Goal: Task Accomplishment & Management: Complete application form

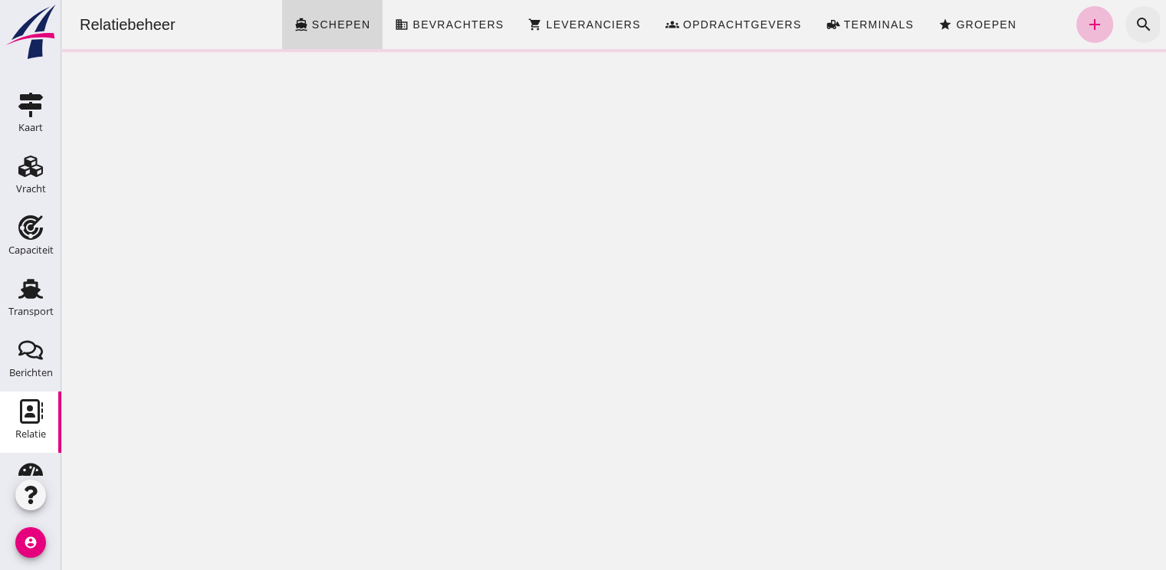
click at [1137, 20] on icon "search" at bounding box center [1143, 24] width 18 height 18
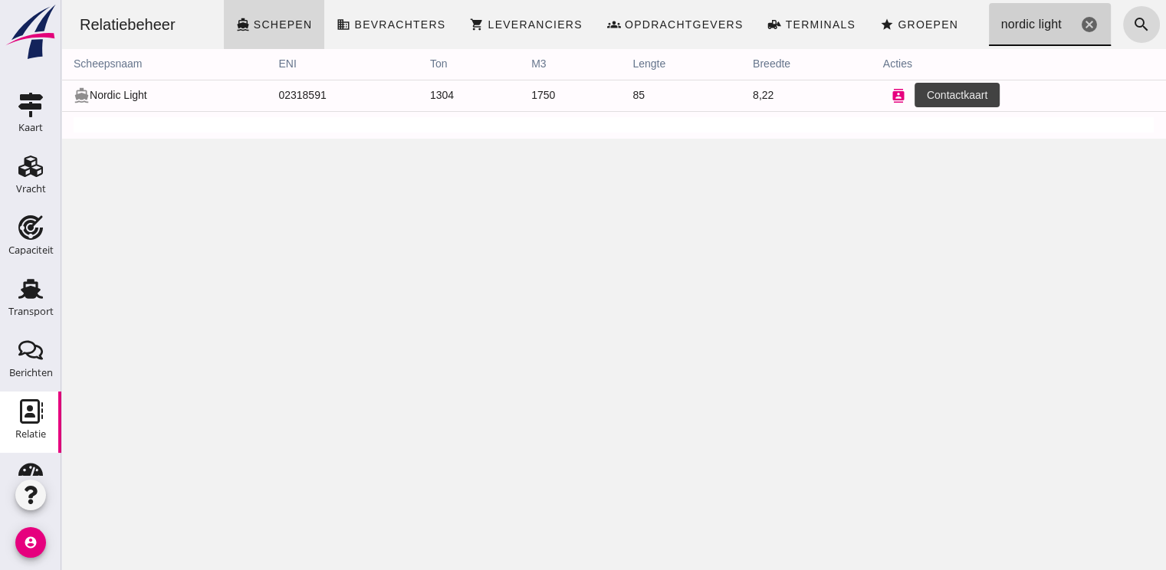
type input "nordic light"
click at [896, 97] on icon "contacts" at bounding box center [898, 96] width 14 height 14
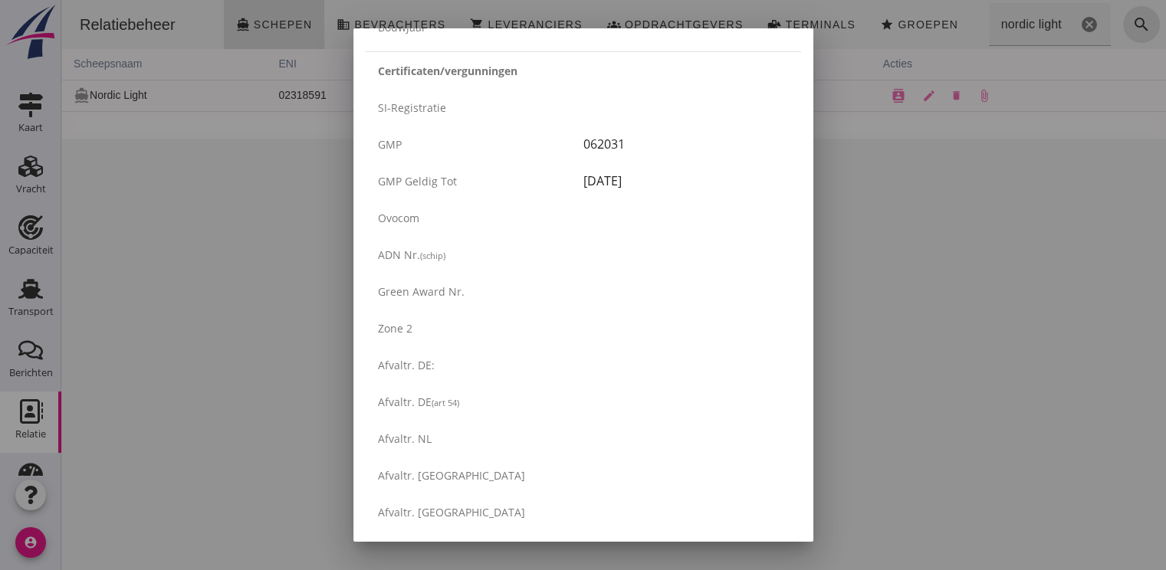
scroll to position [2600, 0]
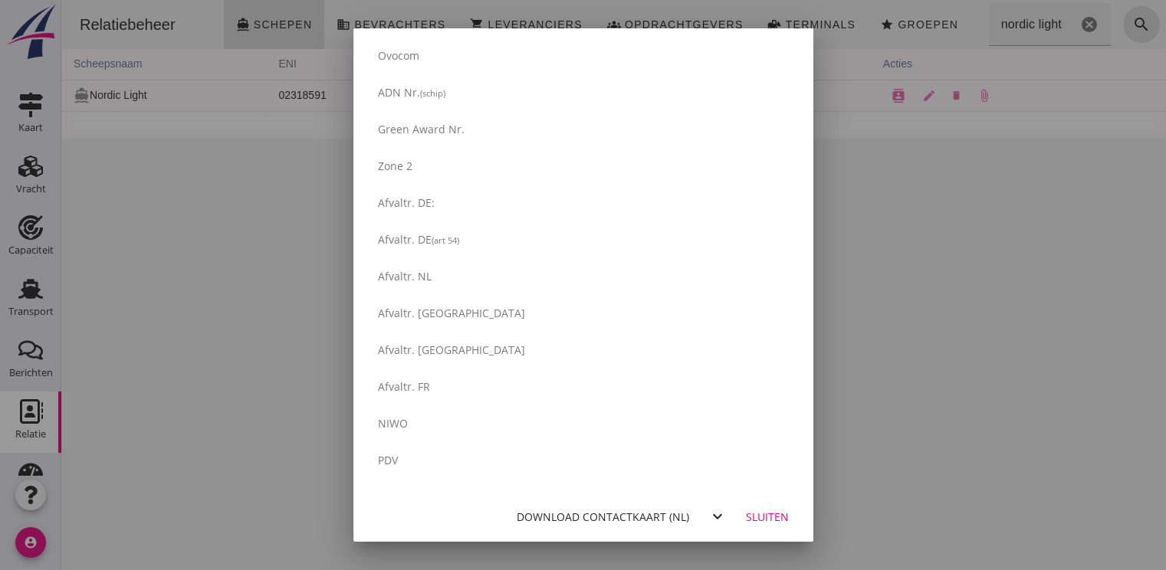
drag, startPoint x: 1099, startPoint y: 337, endPoint x: 1039, endPoint y: 322, distance: 62.5
click at [1099, 337] on div at bounding box center [583, 285] width 1166 height 570
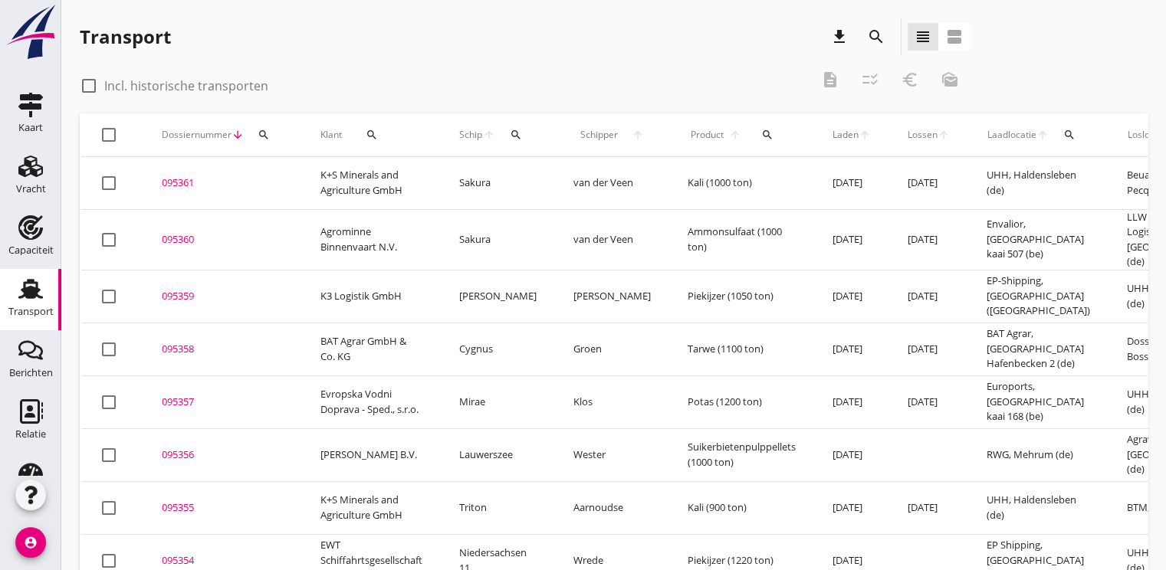
click at [262, 135] on icon "search" at bounding box center [264, 135] width 12 height 12
click at [269, 175] on input "Zoeken op dossiernummer..." at bounding box center [334, 179] width 159 height 25
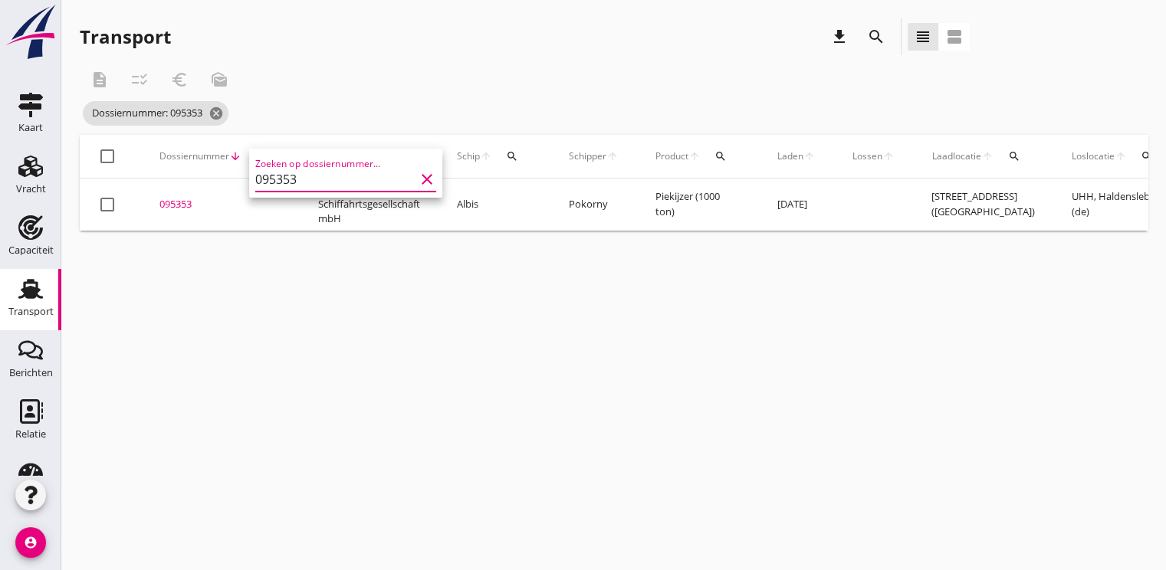
type input "095353"
drag, startPoint x: 428, startPoint y: 229, endPoint x: 947, endPoint y: 226, distance: 519.7
click at [947, 226] on tr "check_box_outline_blank 095353 upload_file Drop hier uw bestand om het aan het …" at bounding box center [812, 205] width 1465 height 52
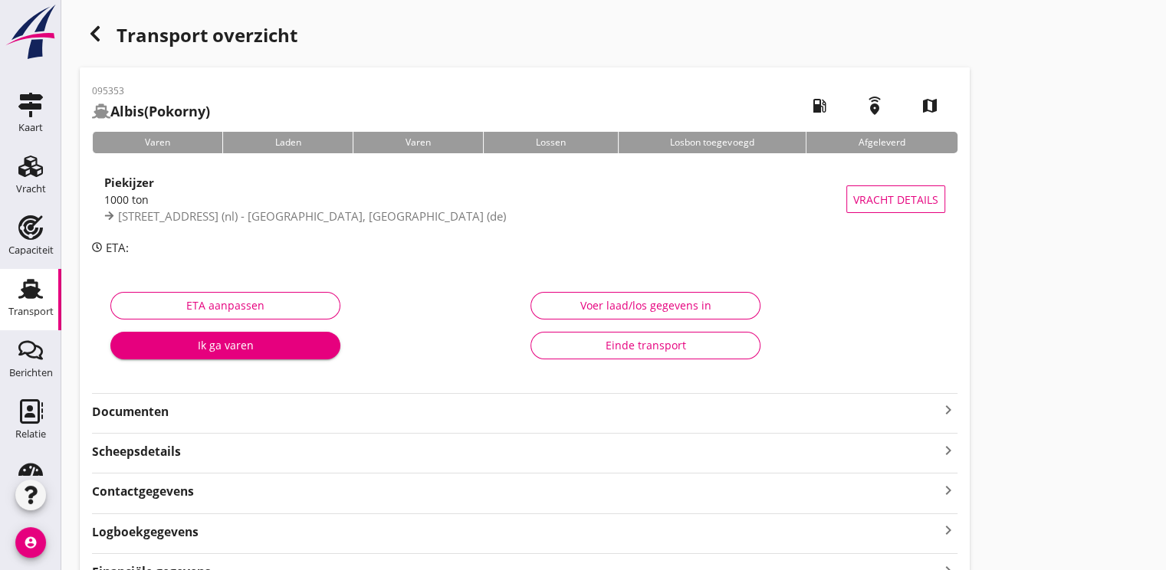
click at [87, 31] on icon "button" at bounding box center [95, 34] width 18 height 18
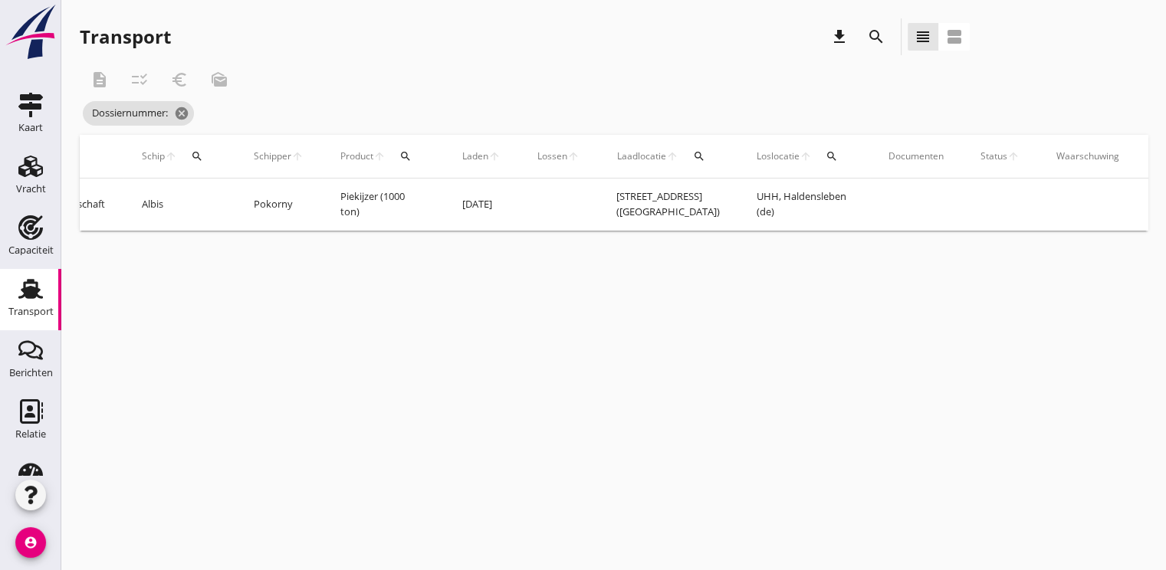
scroll to position [0, 398]
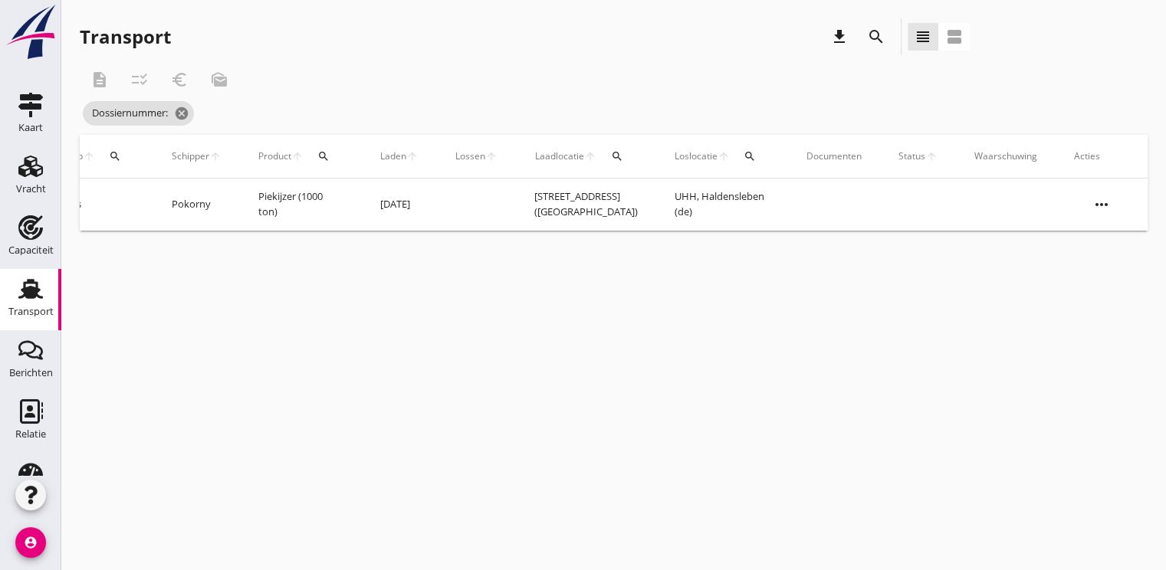
click at [1094, 202] on icon "more_horiz" at bounding box center [1101, 204] width 43 height 43
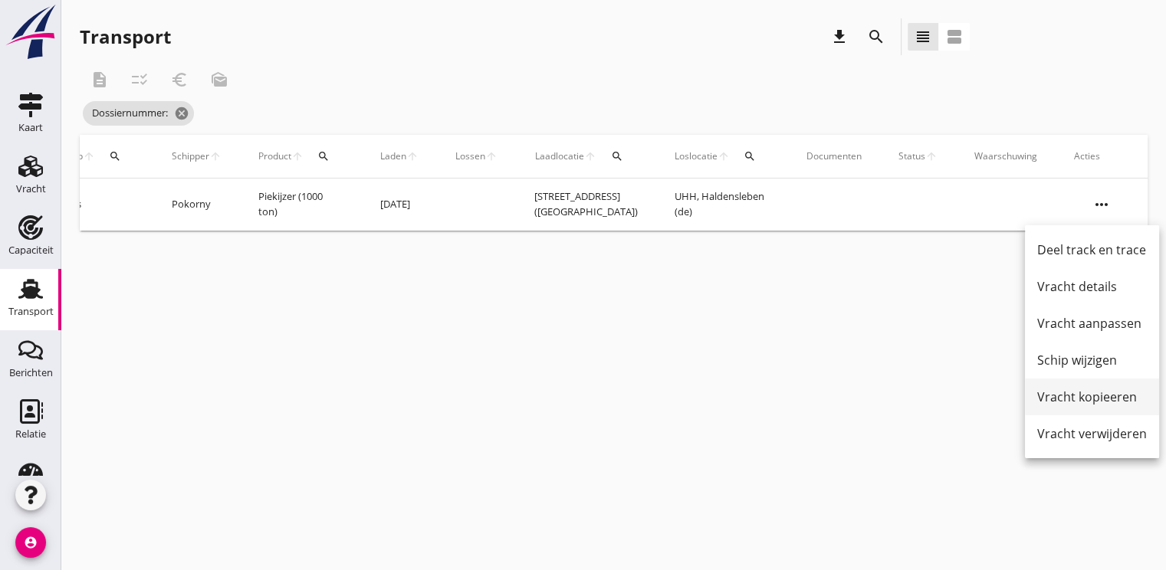
click at [1085, 395] on div "Vracht kopieeren" at bounding box center [1092, 397] width 110 height 18
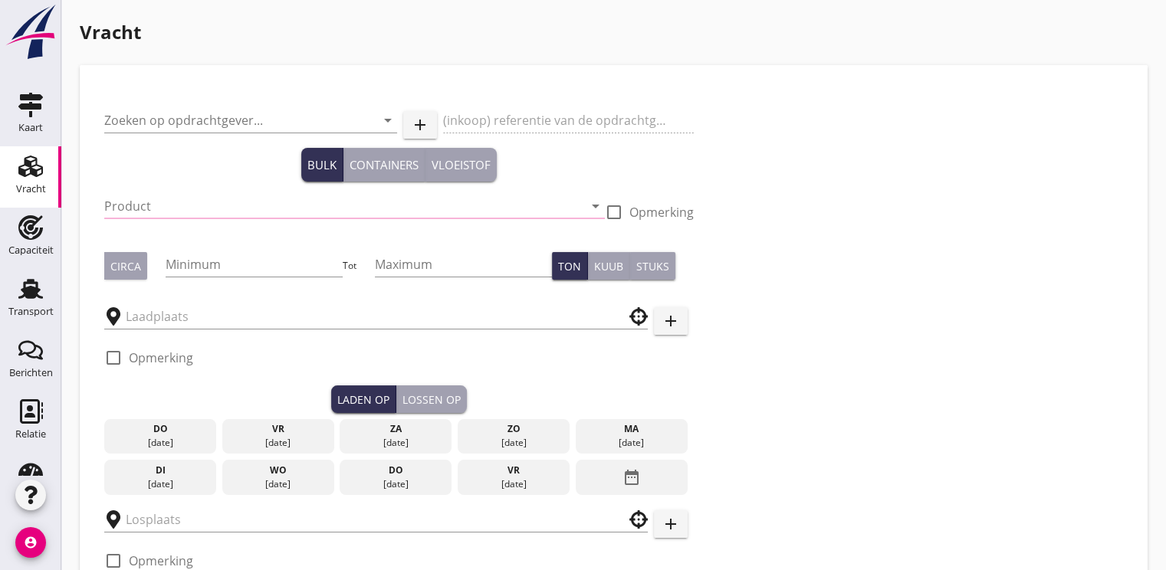
type input "EWT Schiffahrtsgesellschaft mbH"
type input "Piekijzer (5121)"
type input "1000"
checkbox input "true"
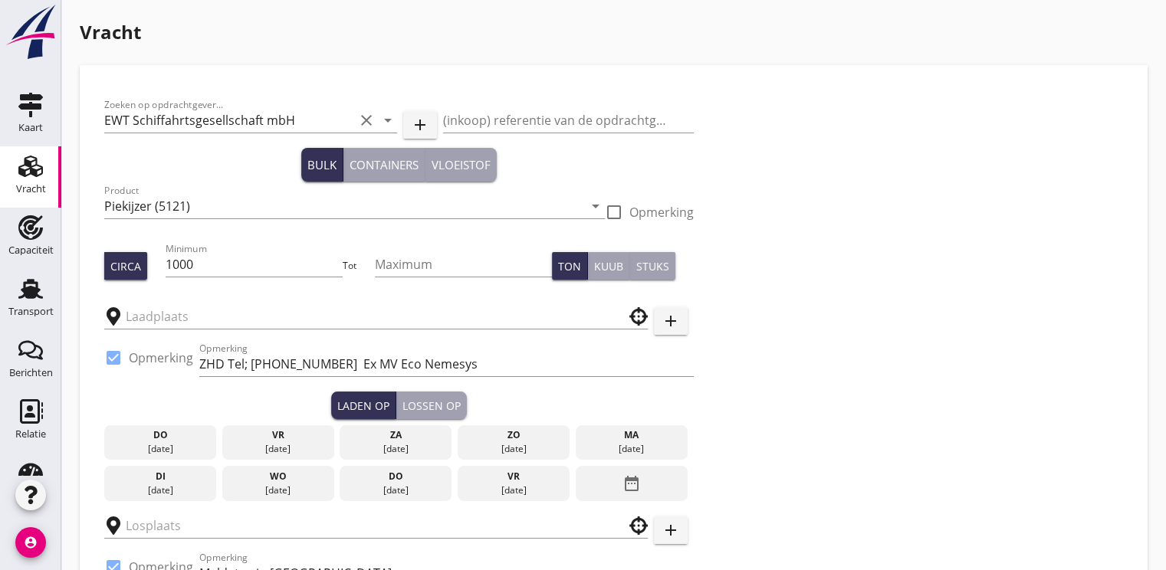
type input "Waalhaven boei 29"
type input "UHH"
checkbox input "true"
type input "13.25"
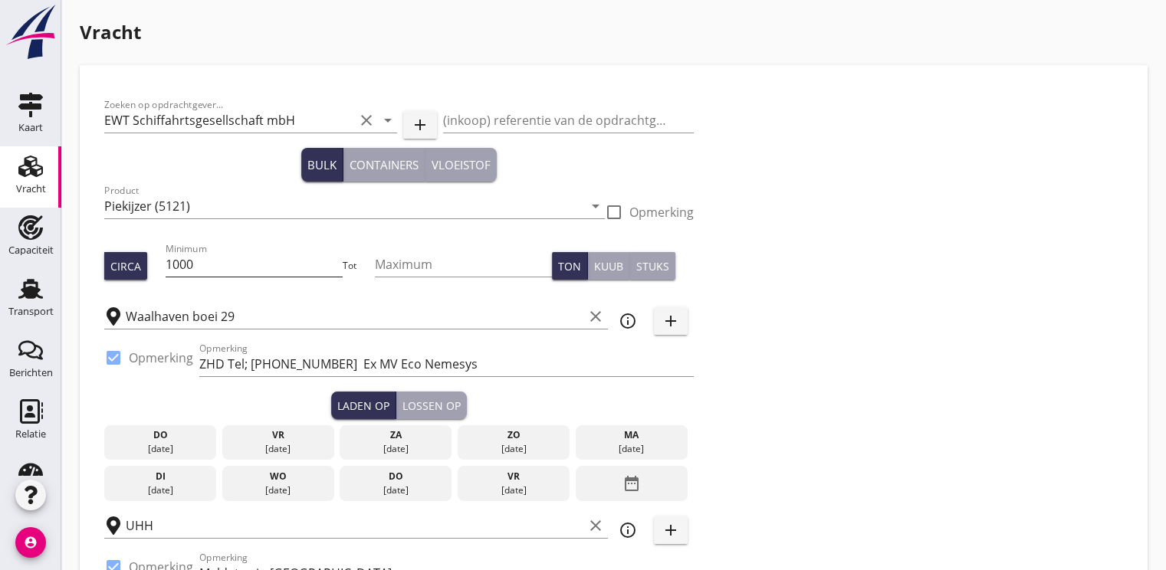
type textarea "evtl. 2 Sorten mit Haufen separieren"
radio input "false"
checkbox input "true"
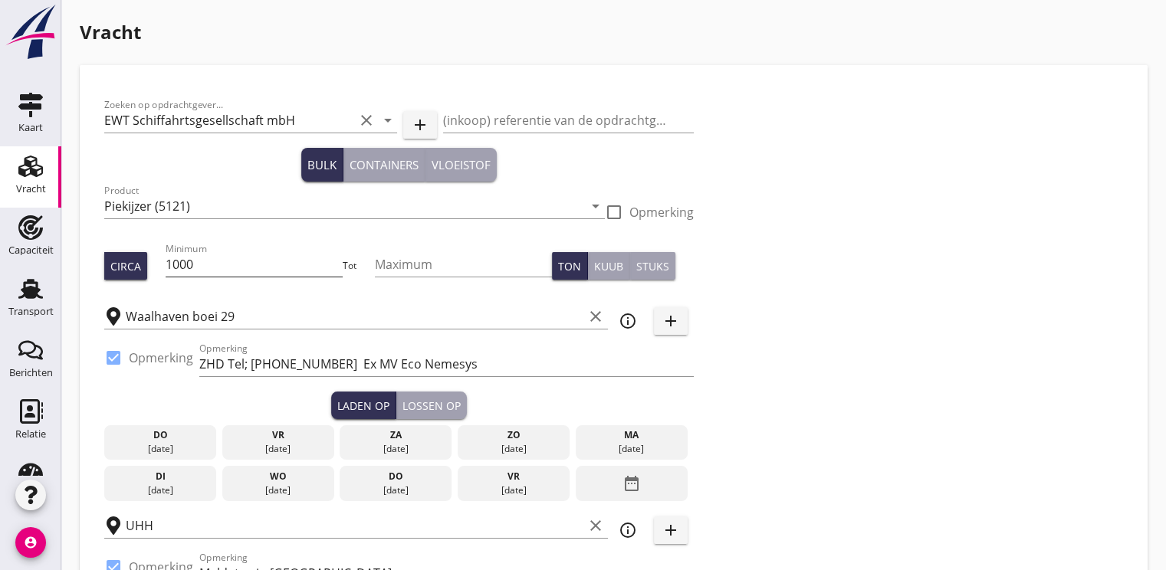
checkbox input "true"
type input "48"
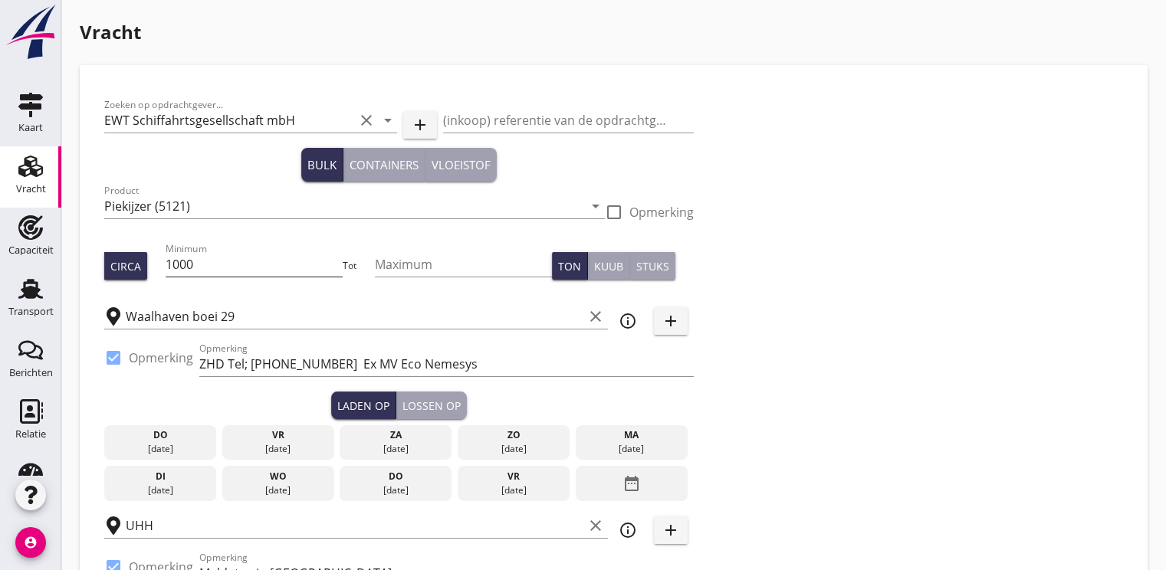
type input "14.8"
radio input "false"
checkbox input "true"
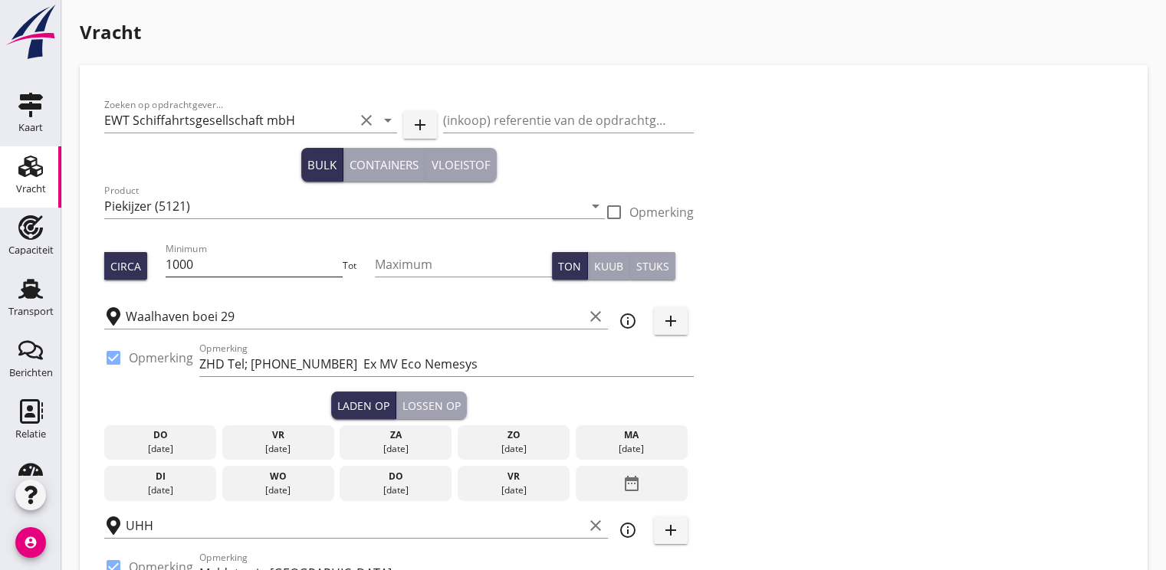
checkbox input "true"
type input "48"
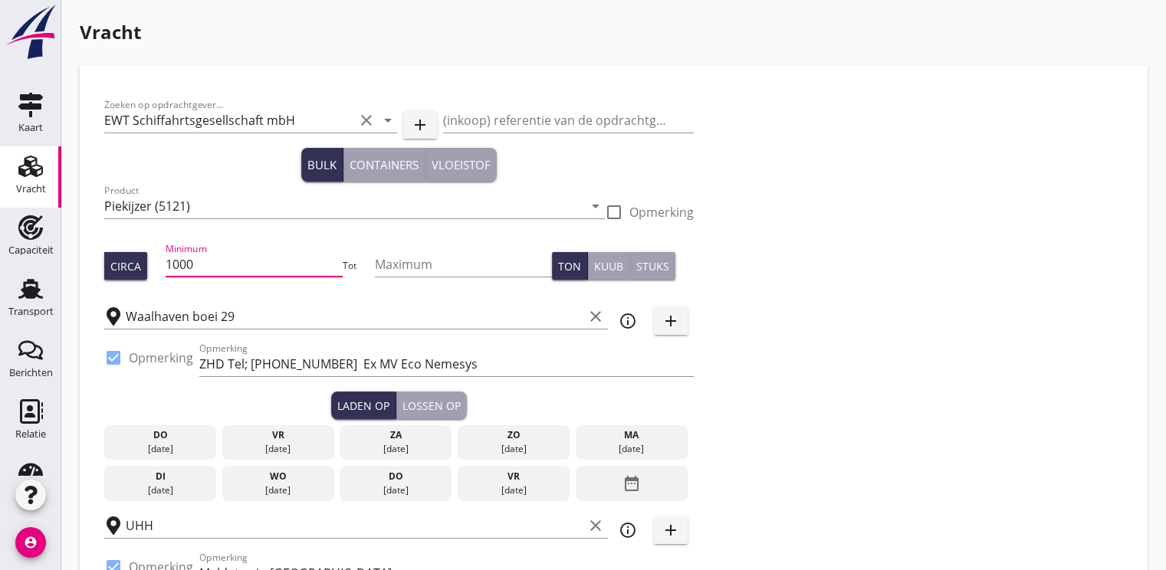
click at [215, 258] on input "1000" at bounding box center [255, 264] width 178 height 25
type input "1500"
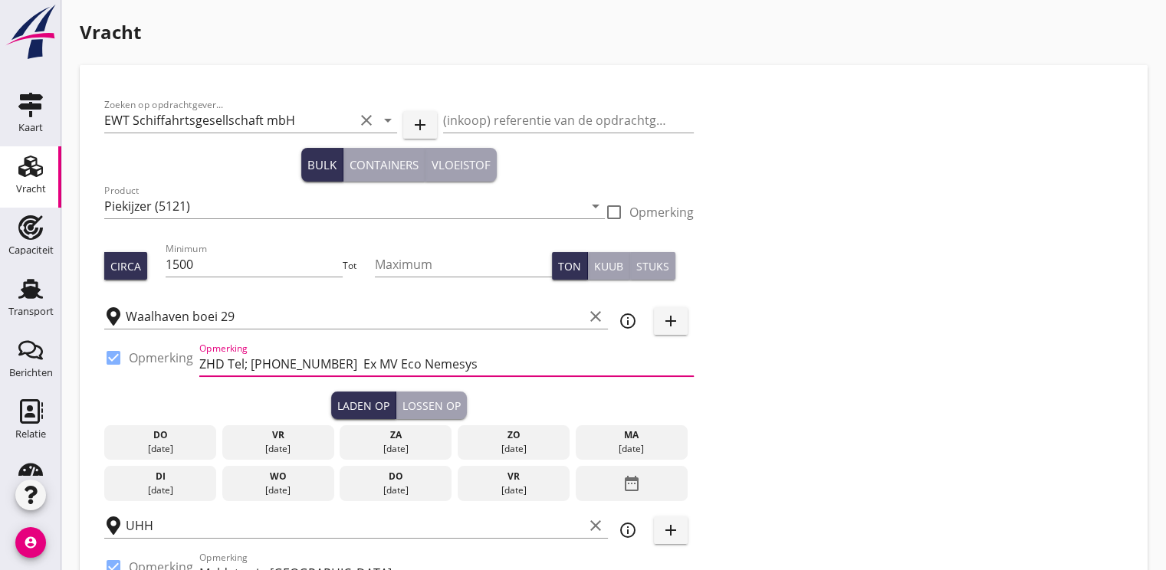
click at [328, 362] on input "ZHD Tel; [PHONE_NUMBER] Ex MV Eco Nemesys" at bounding box center [446, 364] width 494 height 25
type input "ZHD Tel; Ex MV Eco Nemesys"
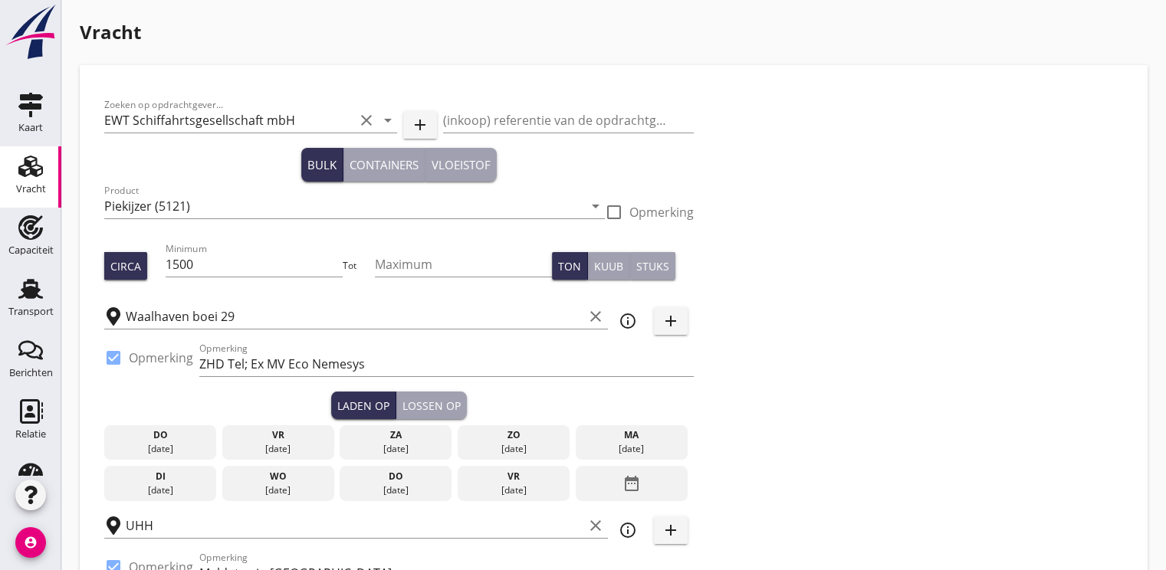
click at [156, 478] on div "di" at bounding box center [160, 477] width 104 height 14
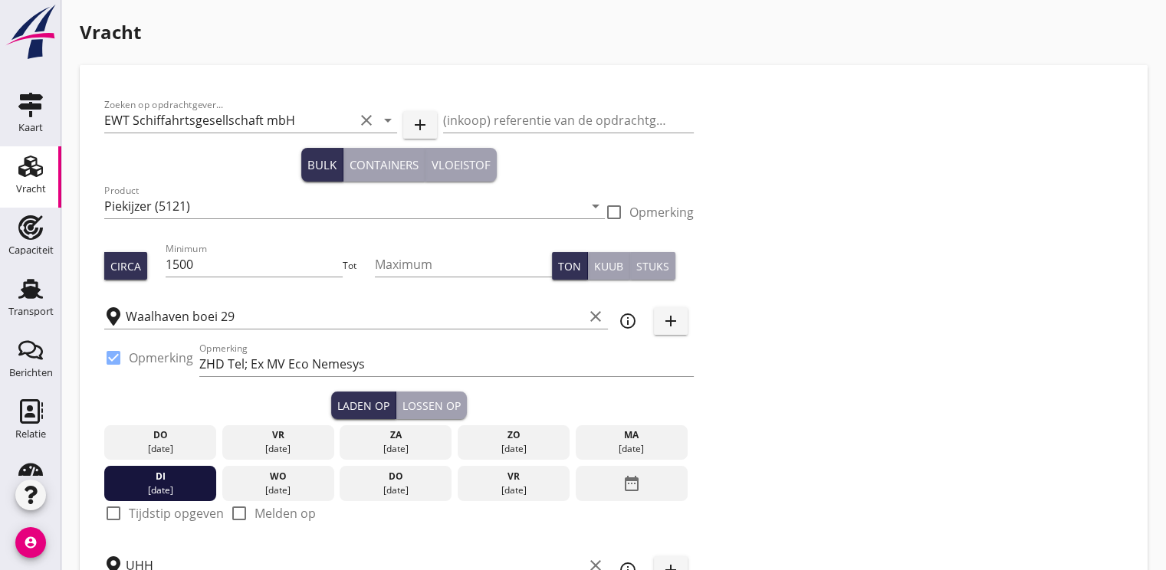
click at [115, 517] on div at bounding box center [113, 514] width 26 height 26
checkbox input "true"
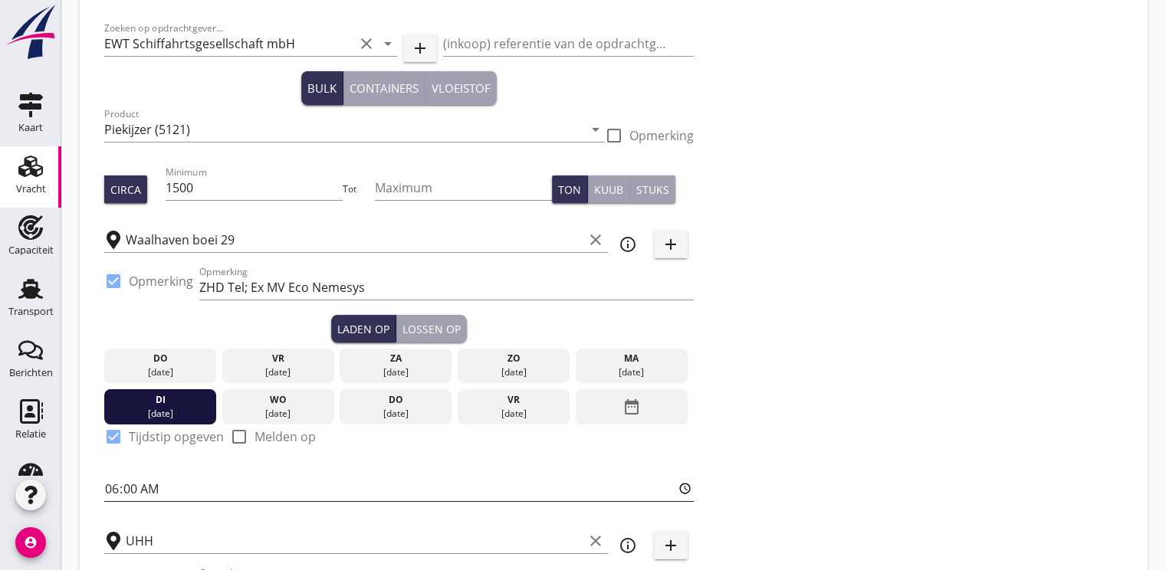
click at [107, 488] on input "06:00" at bounding box center [398, 489] width 589 height 25
type input "16:00"
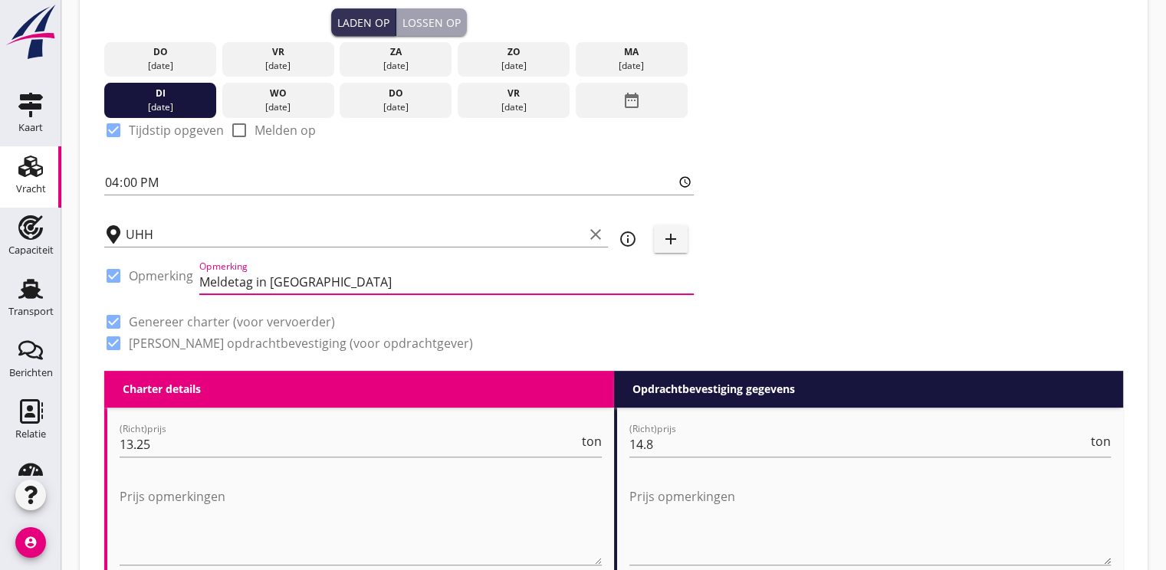
click at [392, 282] on input "Meldetag in [GEOGRAPHIC_DATA]" at bounding box center [446, 282] width 494 height 25
click at [241, 287] on input "Meldetag in [GEOGRAPHIC_DATA]" at bounding box center [446, 282] width 494 height 25
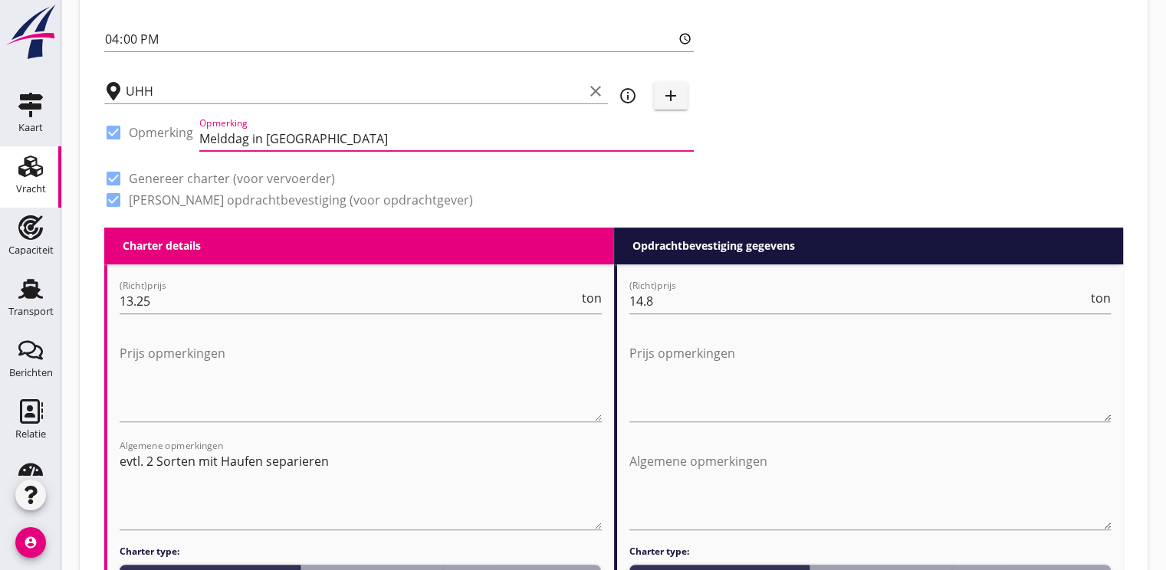
scroll to position [537, 0]
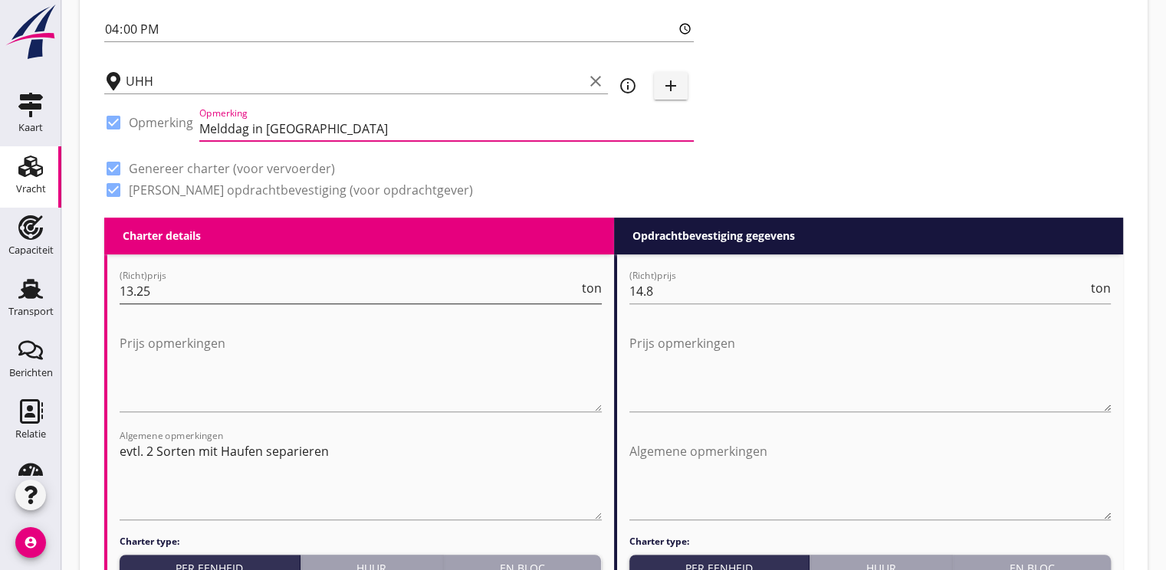
type input "Melddag in [GEOGRAPHIC_DATA]"
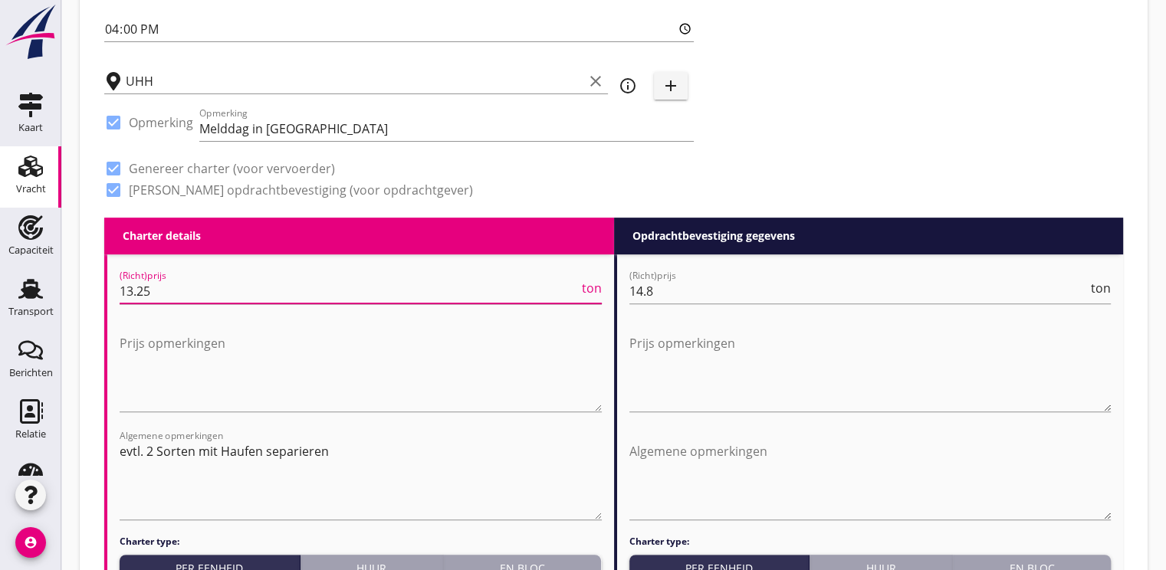
click at [185, 291] on input "13.25" at bounding box center [349, 291] width 459 height 25
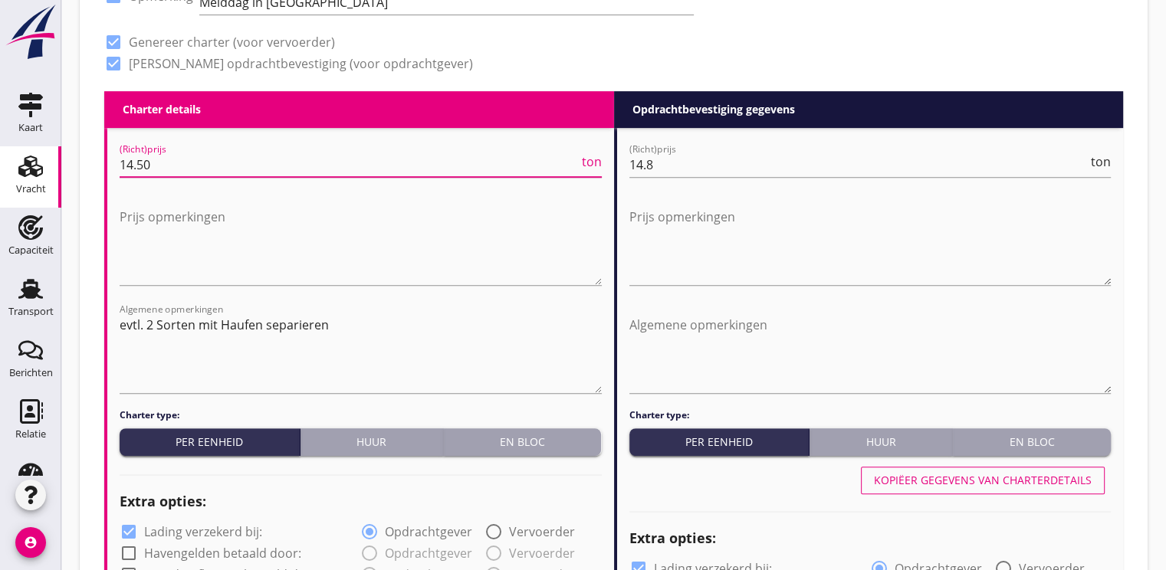
scroll to position [690, 0]
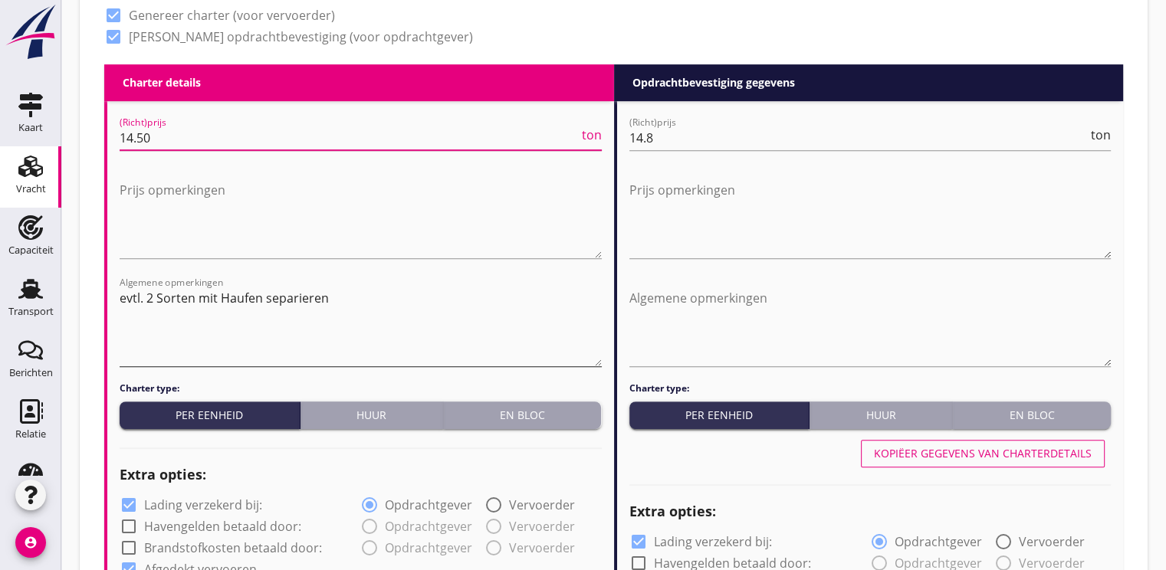
type input "14.50"
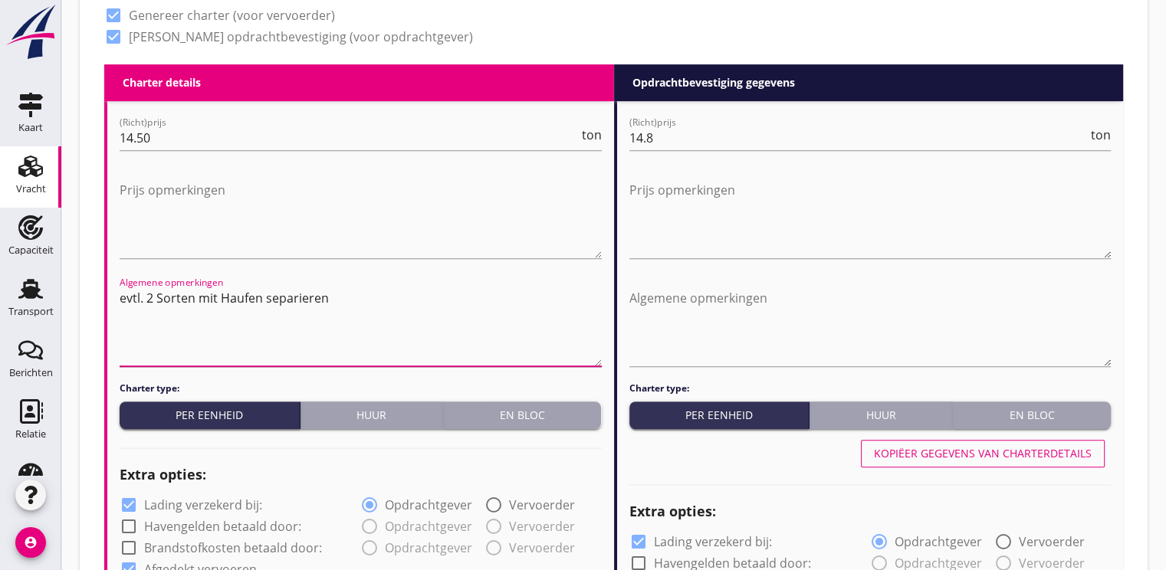
click at [350, 301] on textarea "evtl. 2 Sorten mit Haufen separieren" at bounding box center [361, 326] width 482 height 80
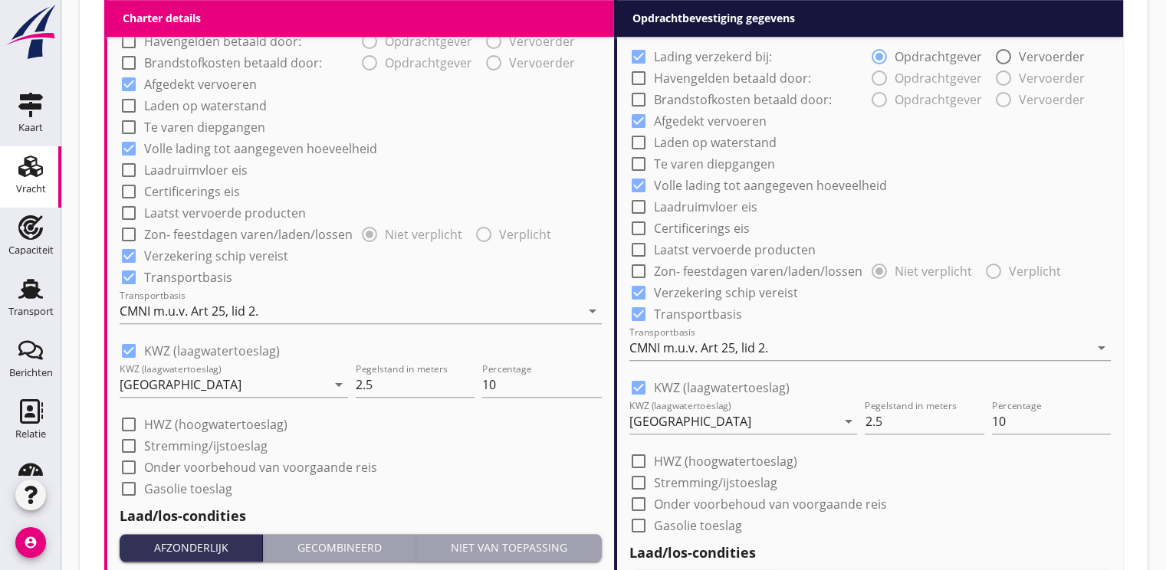
scroll to position [1303, 0]
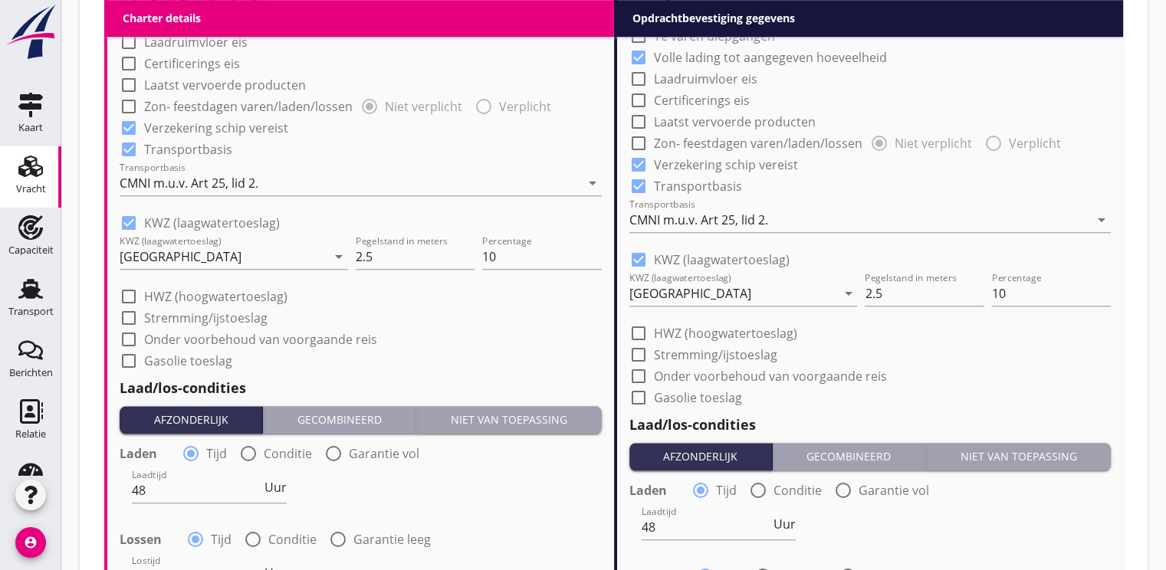
type textarea "evtl. 2 Soorten met hopen separeren"
click at [123, 222] on div at bounding box center [129, 223] width 26 height 26
checkbox input "false"
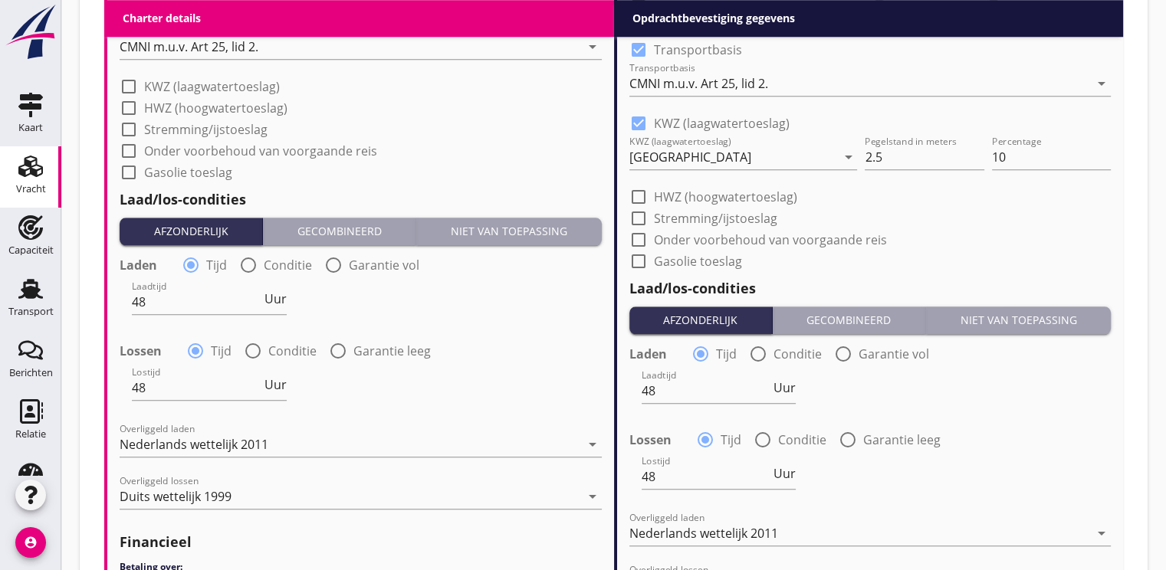
scroll to position [1456, 0]
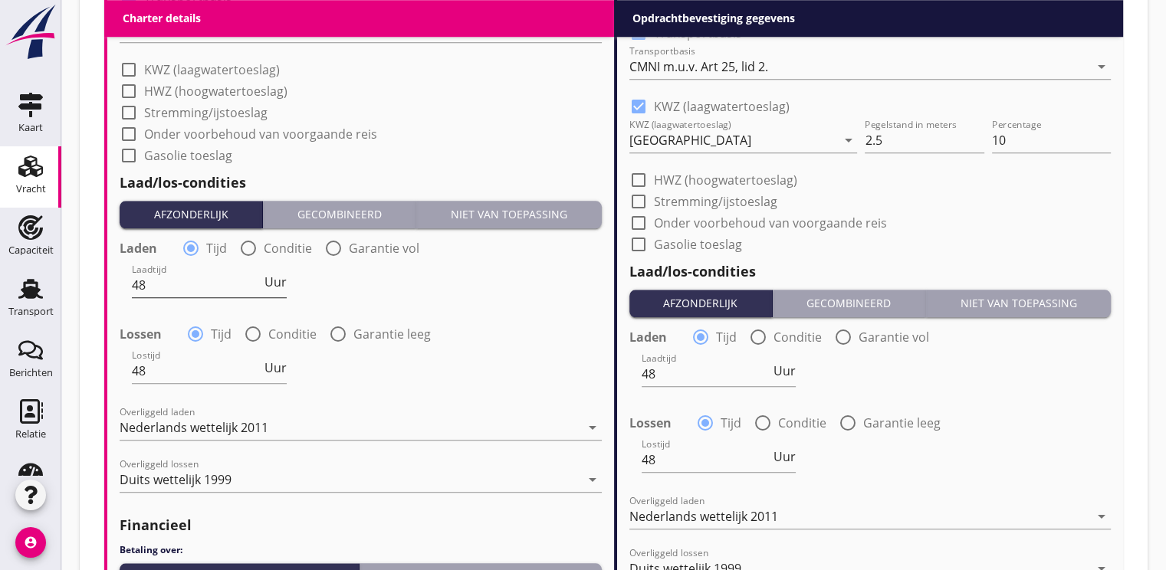
click at [187, 276] on input "48" at bounding box center [197, 285] width 130 height 25
type input "4"
type input "2"
click at [291, 278] on div "Laadtijd 2 Uur" at bounding box center [360, 286] width 485 height 55
click at [285, 280] on span "Uur" at bounding box center [275, 282] width 22 height 12
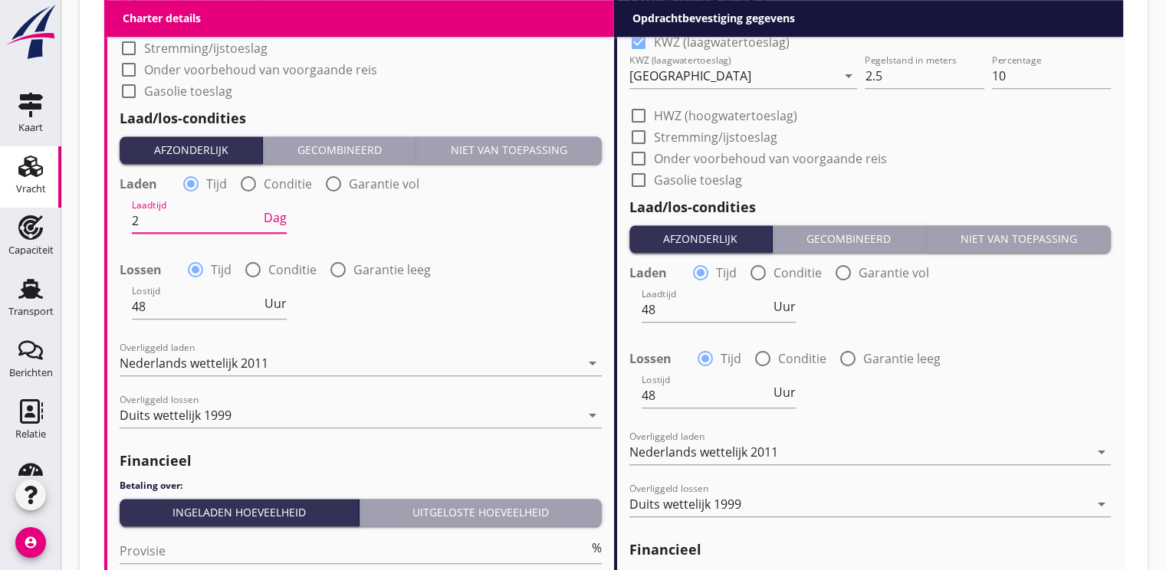
scroll to position [1610, 0]
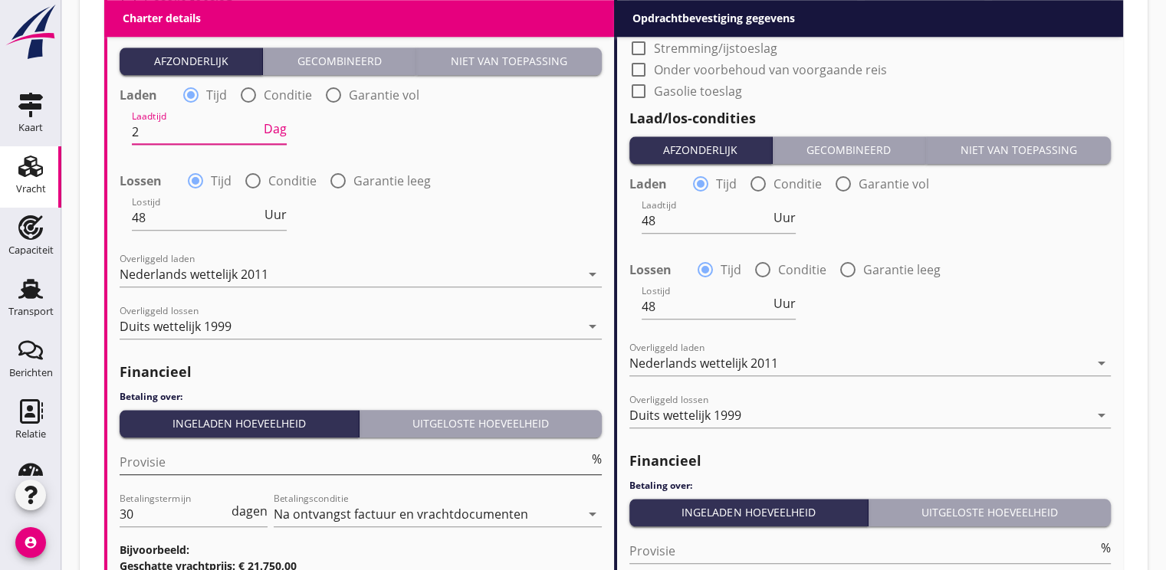
click at [196, 474] on div "Provisie %" at bounding box center [361, 462] width 482 height 25
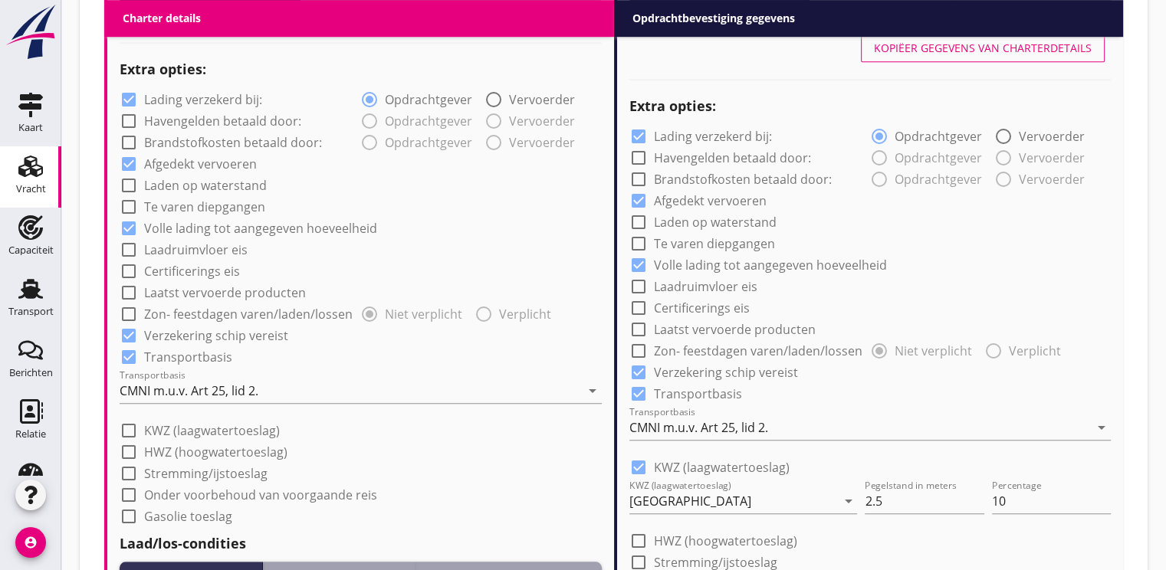
scroll to position [1380, 0]
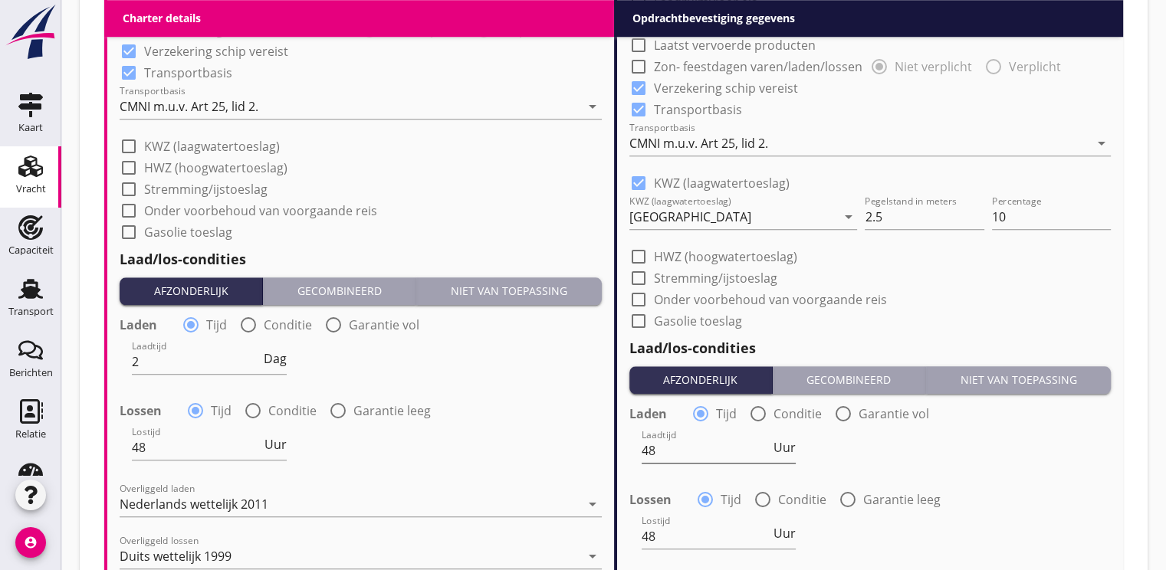
type input "5"
click at [675, 453] on input "48" at bounding box center [707, 450] width 130 height 25
type input "4"
click at [791, 446] on span "Uur" at bounding box center [784, 448] width 22 height 12
type input "2"
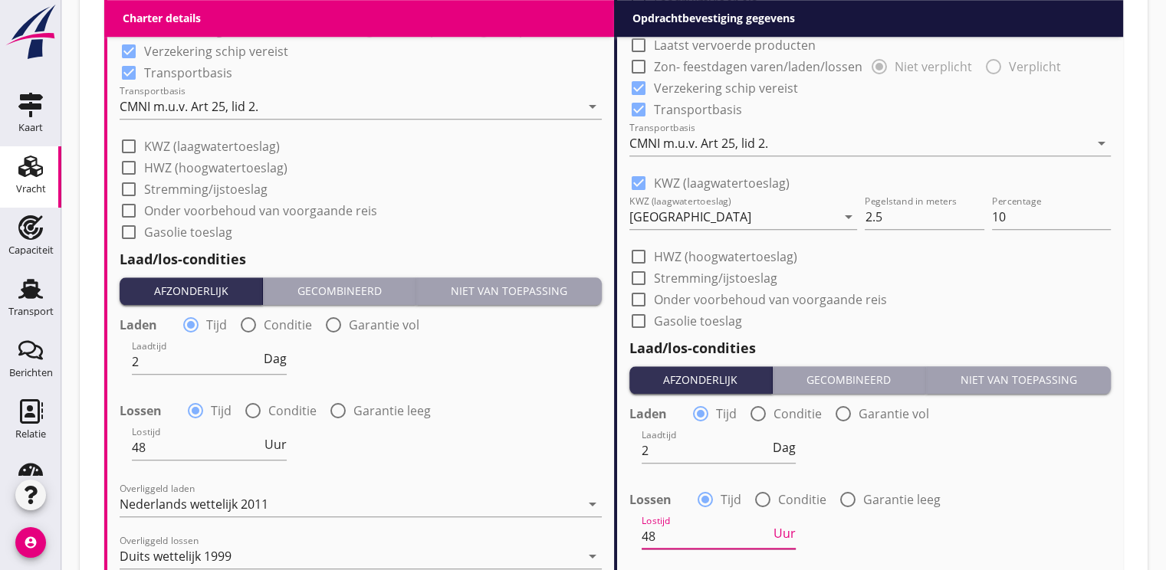
click at [707, 539] on input "48" at bounding box center [707, 536] width 130 height 25
type input "4"
click at [780, 530] on span "Uur" at bounding box center [784, 533] width 22 height 12
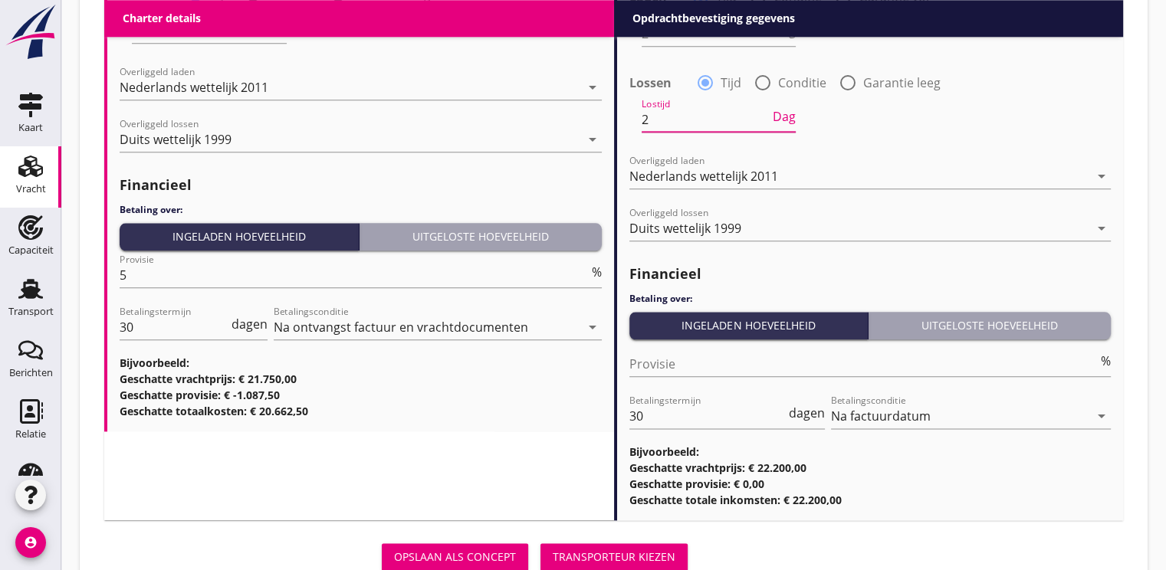
scroll to position [1840, 0]
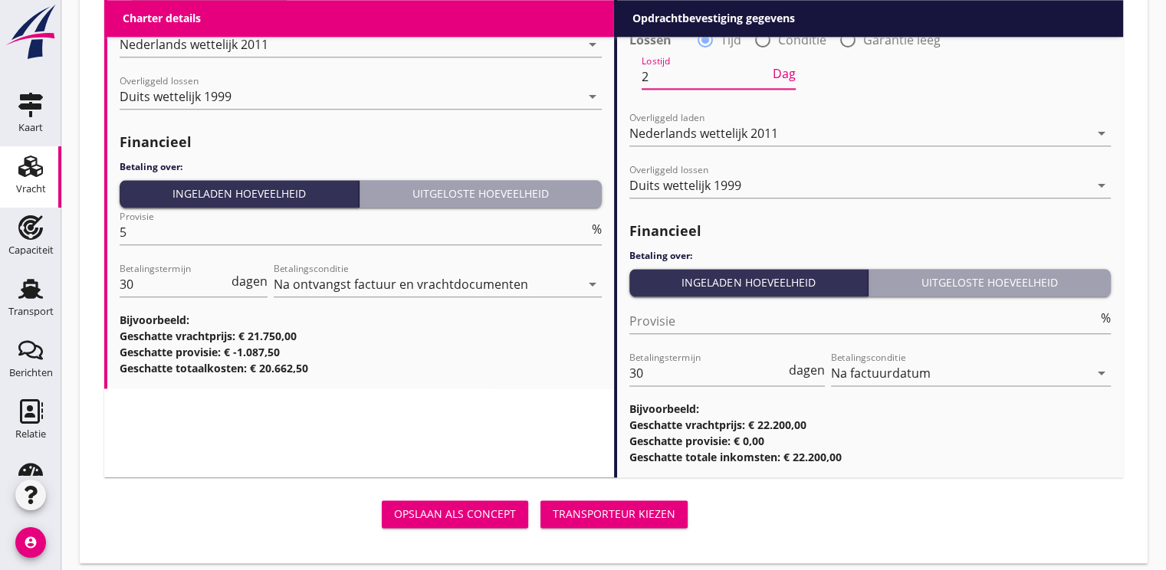
type input "2"
click at [605, 515] on div "Transporteur kiezen" at bounding box center [614, 514] width 123 height 16
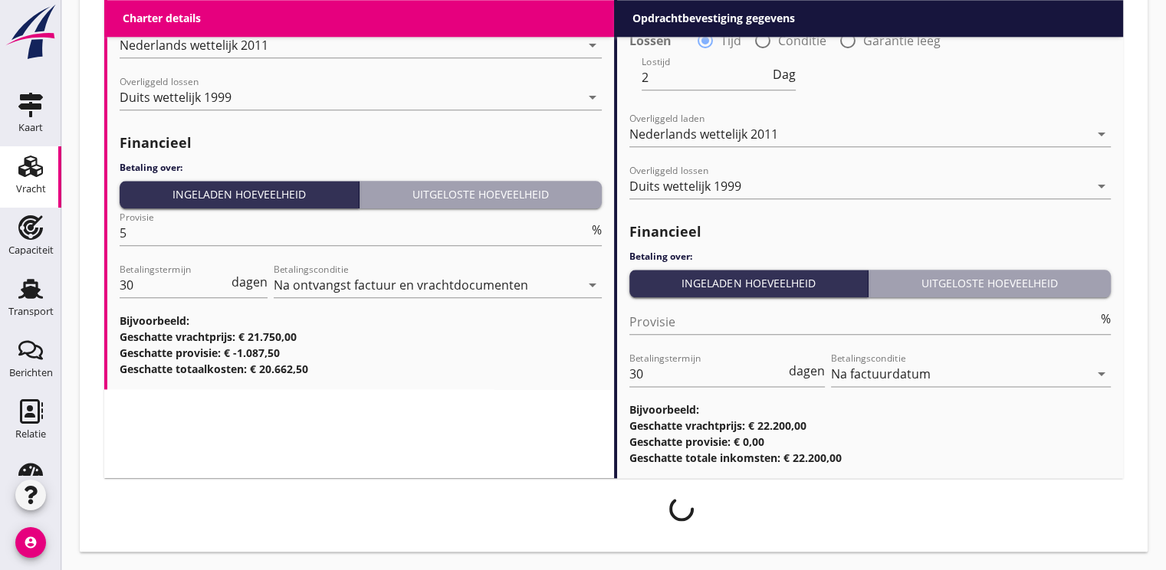
scroll to position [1838, 0]
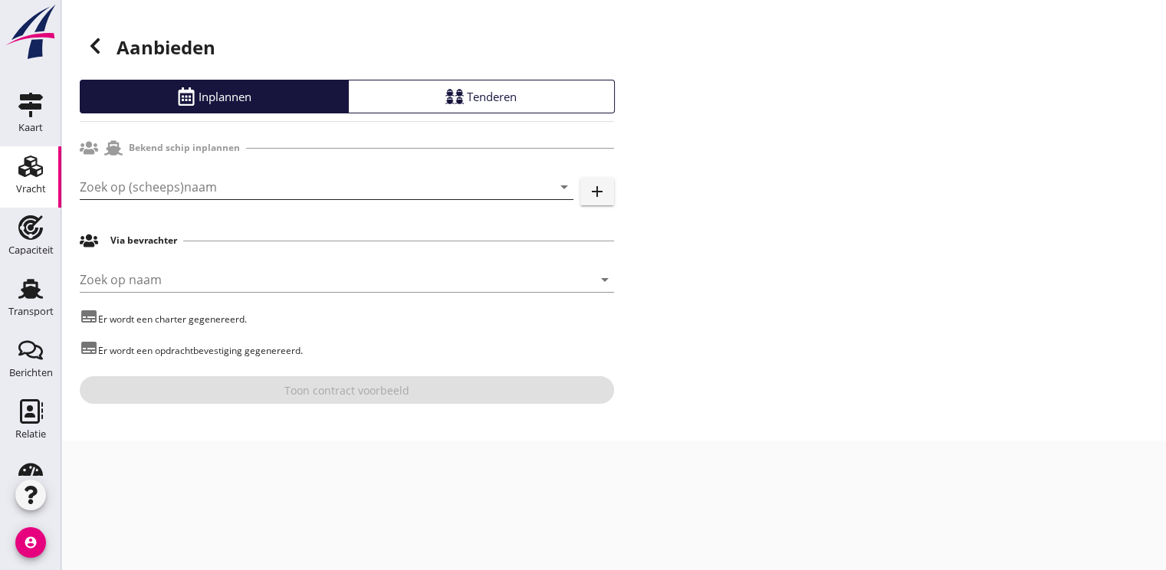
click at [130, 182] on input "Zoek op (scheeps)naam" at bounding box center [305, 187] width 451 height 25
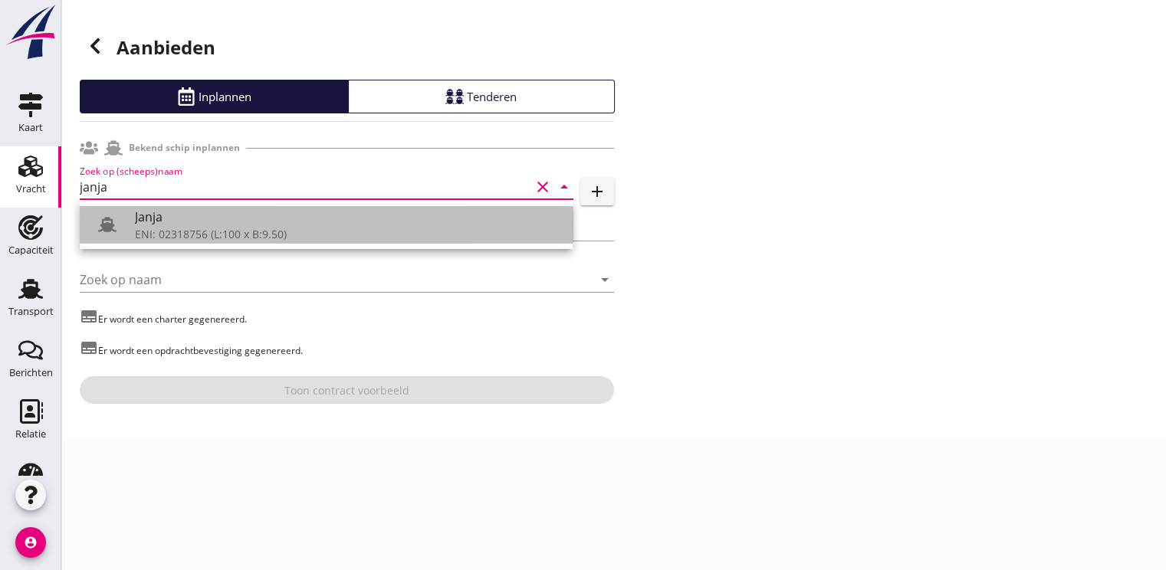
click at [150, 223] on div "Janja" at bounding box center [347, 217] width 425 height 18
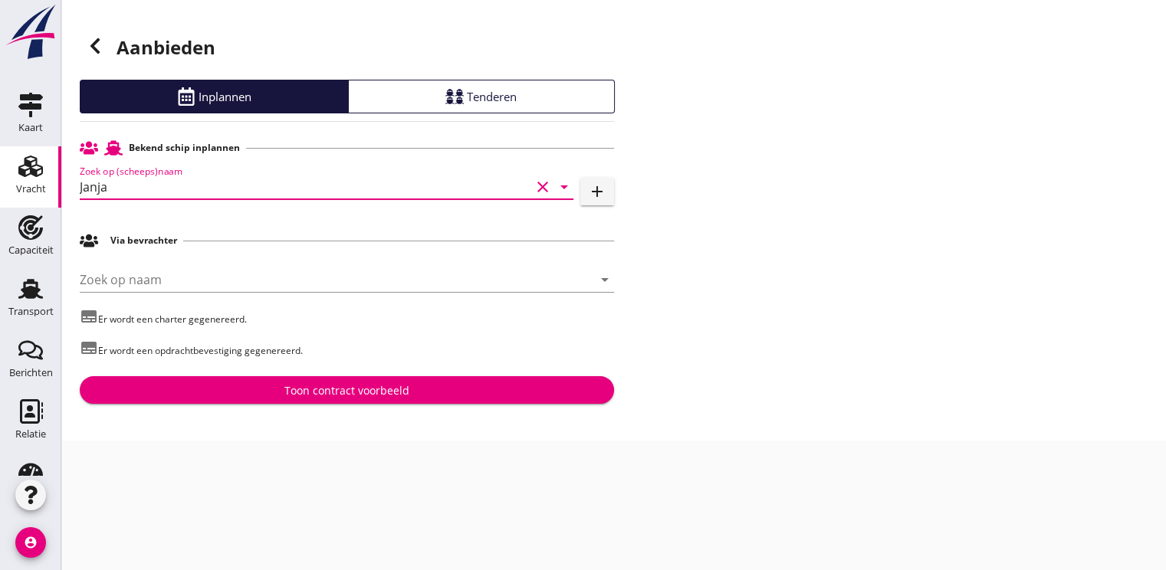
type input "Janja"
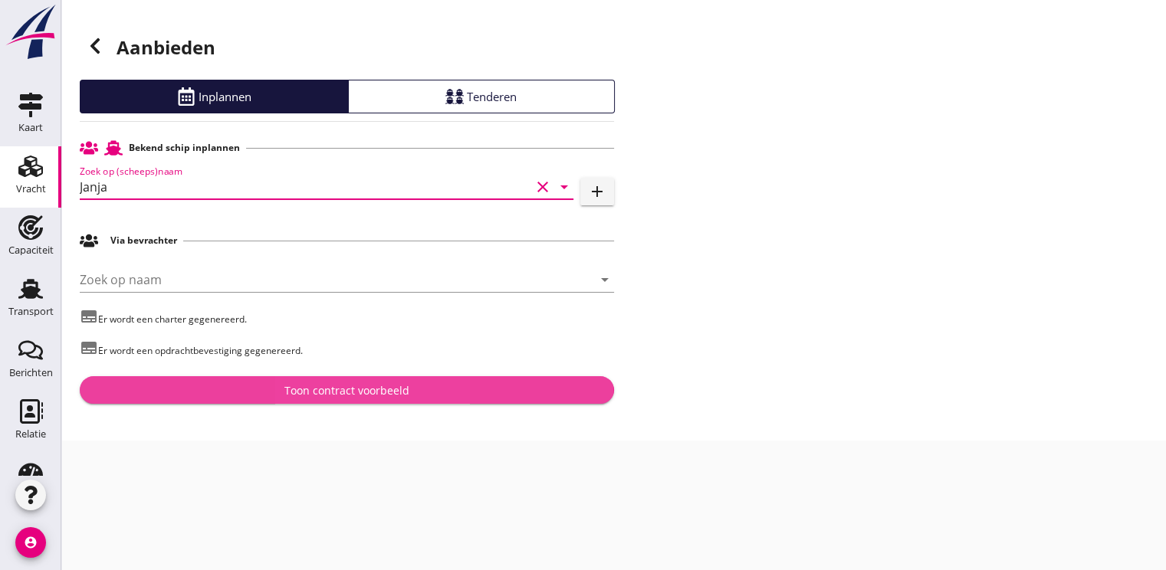
click at [348, 393] on div "Toon contract voorbeeld" at bounding box center [346, 390] width 125 height 16
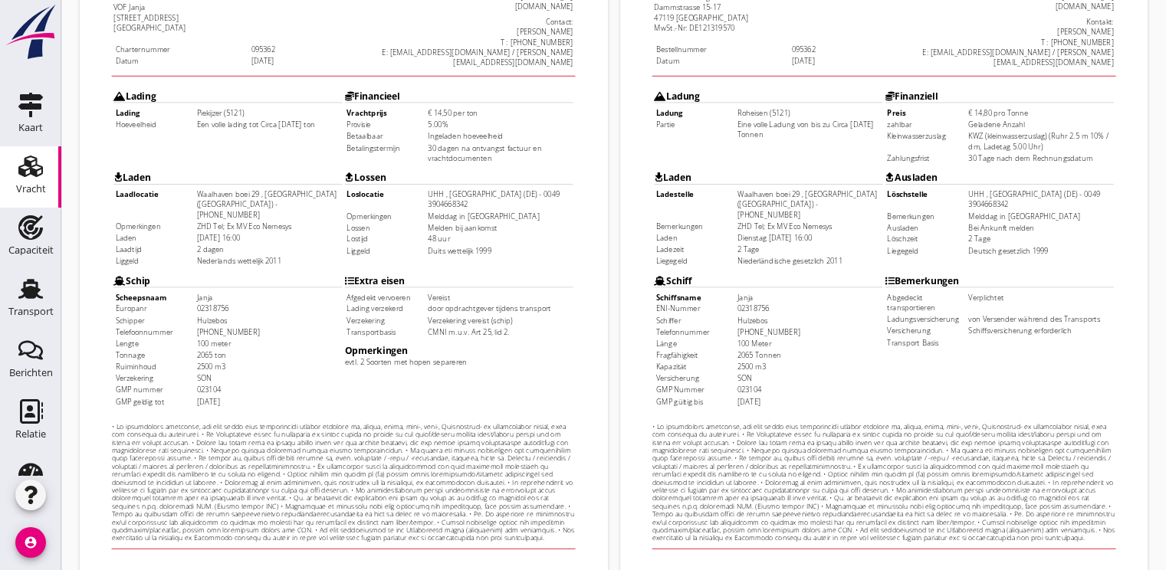
scroll to position [450, 0]
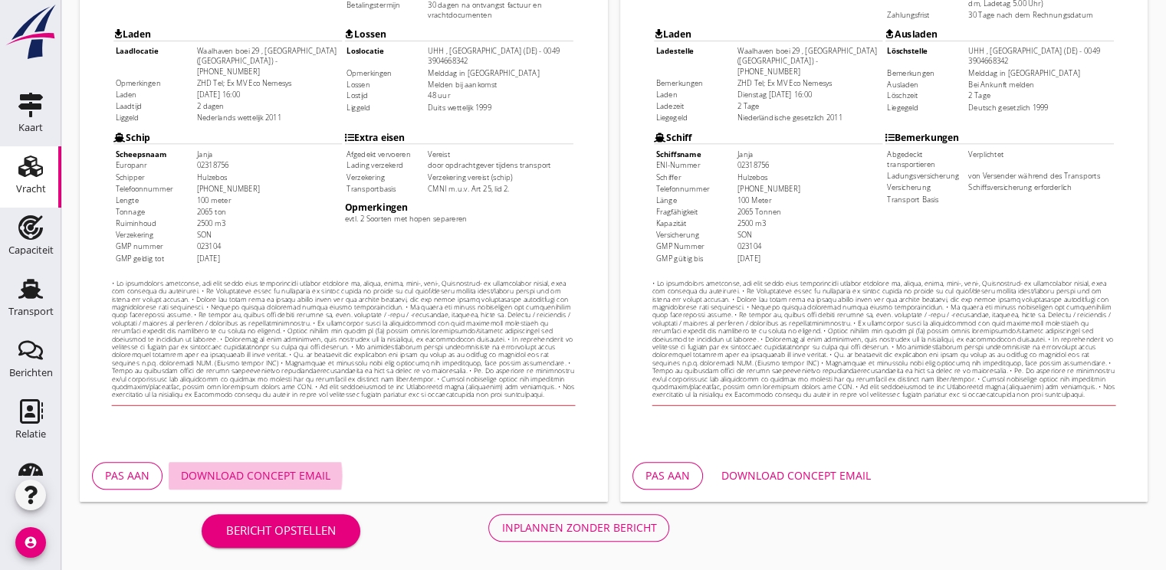
click at [255, 472] on div "Download concept email" at bounding box center [255, 476] width 149 height 16
click at [612, 533] on div "Inplannen zonder bericht" at bounding box center [578, 528] width 155 height 16
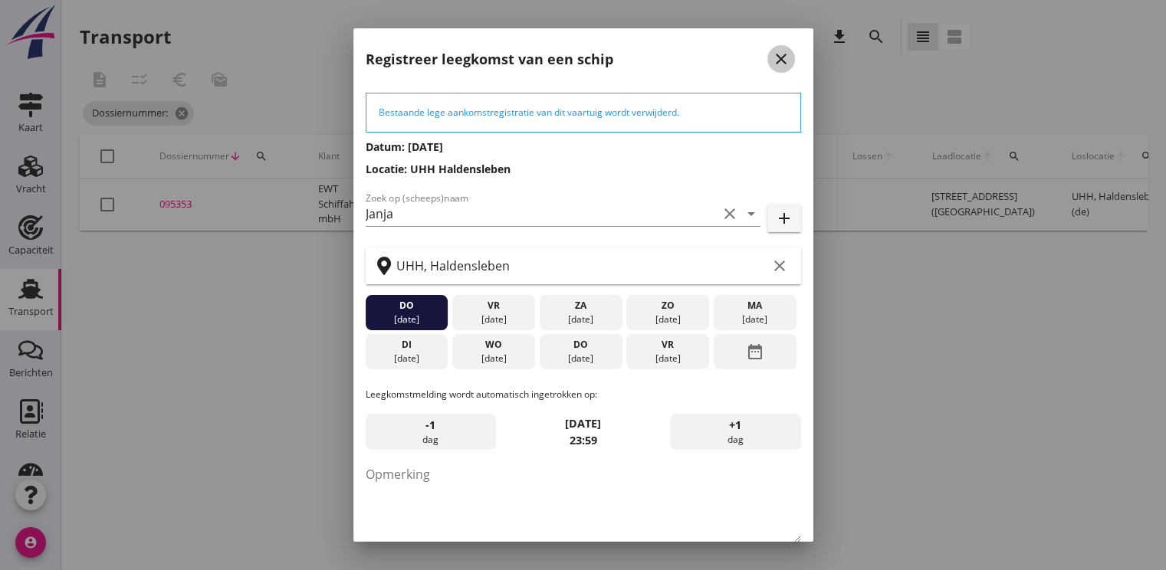
click at [772, 60] on icon "close" at bounding box center [781, 59] width 18 height 18
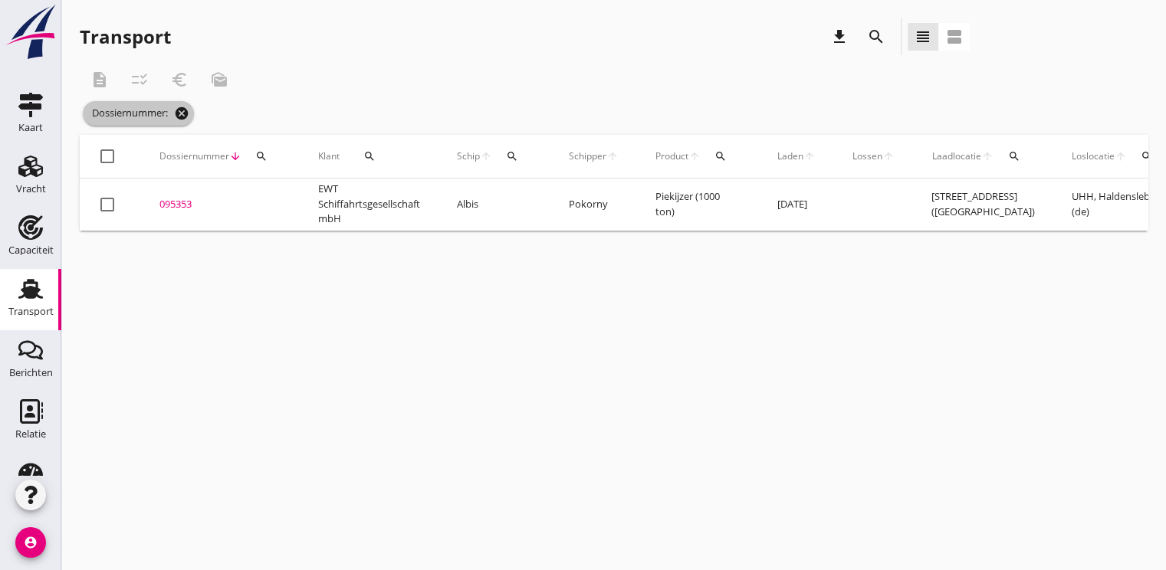
click at [181, 117] on icon "cancel" at bounding box center [181, 113] width 15 height 15
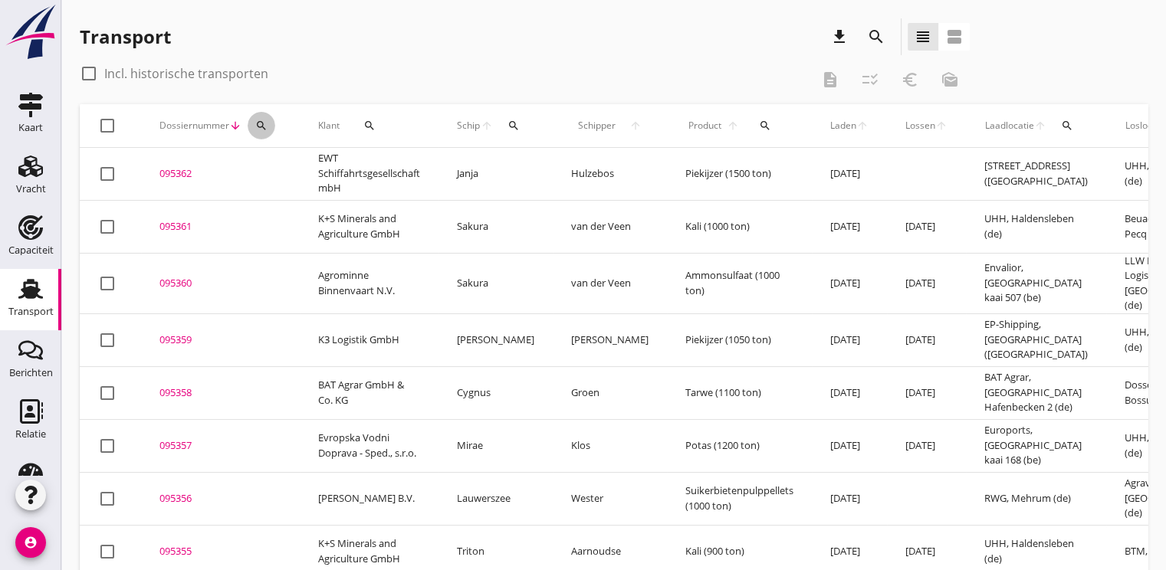
click at [261, 126] on icon "search" at bounding box center [261, 126] width 12 height 12
click at [326, 63] on div "check_box_outline_blank Incl. historische transporten" at bounding box center [445, 73] width 730 height 25
click at [517, 125] on icon "search" at bounding box center [513, 126] width 12 height 12
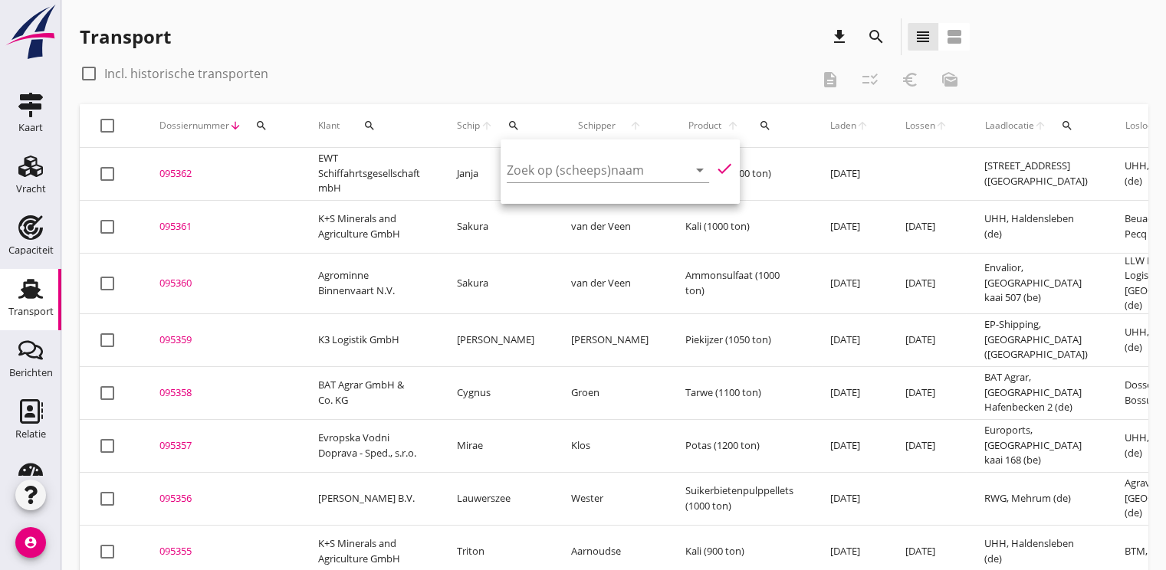
click at [427, 14] on div "Transport download search view_headline view_agenda check_box_outline_blank Inc…" at bounding box center [613, 351] width 1105 height 702
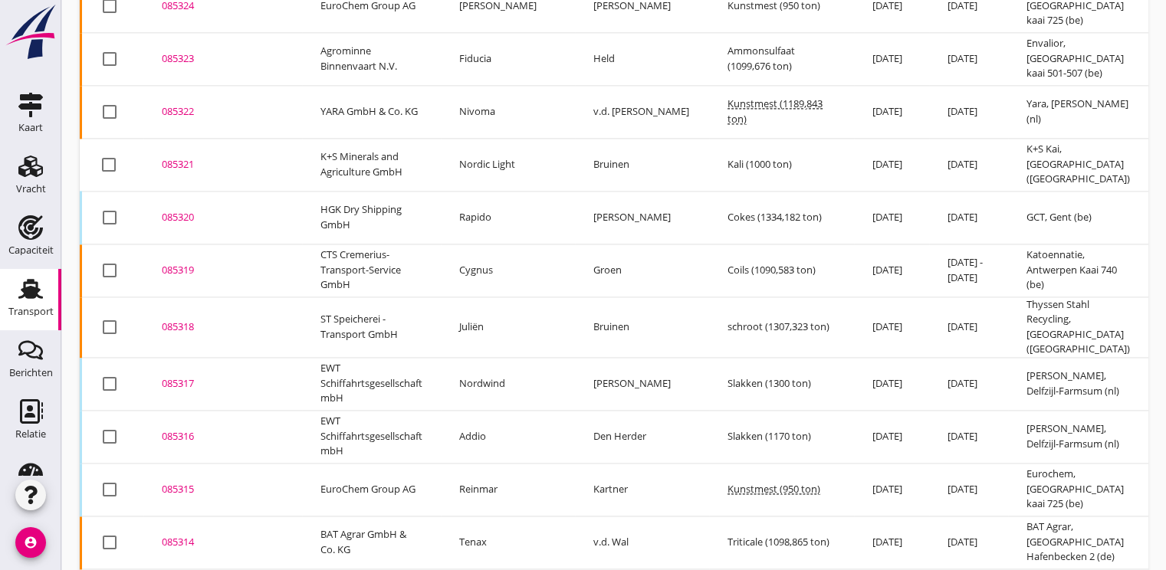
scroll to position [2223, 0]
click at [190, 158] on div "085321" at bounding box center [223, 165] width 122 height 15
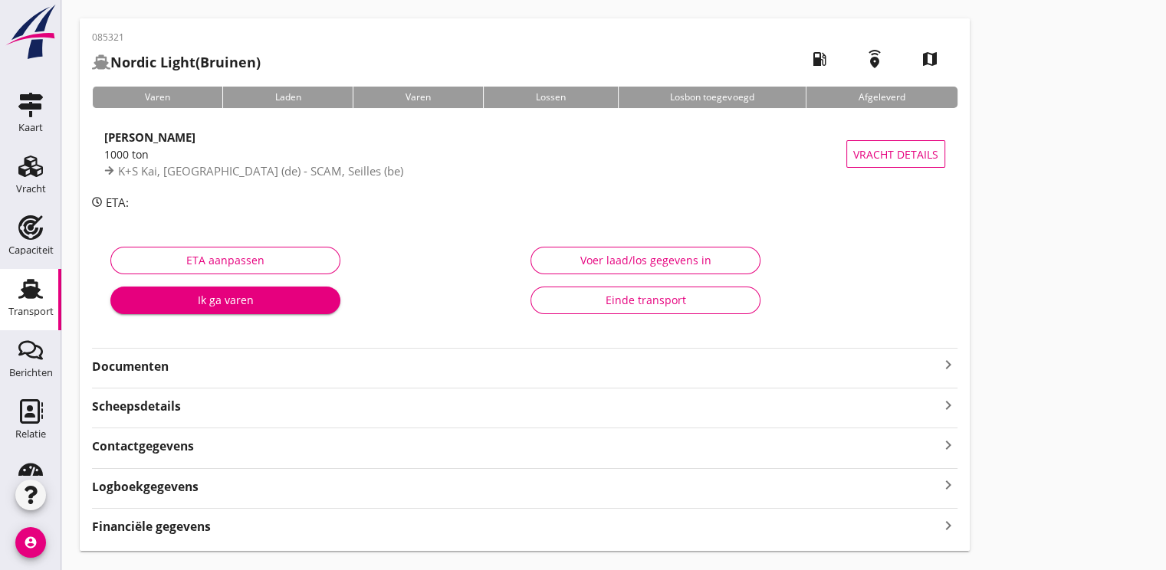
scroll to position [77, 0]
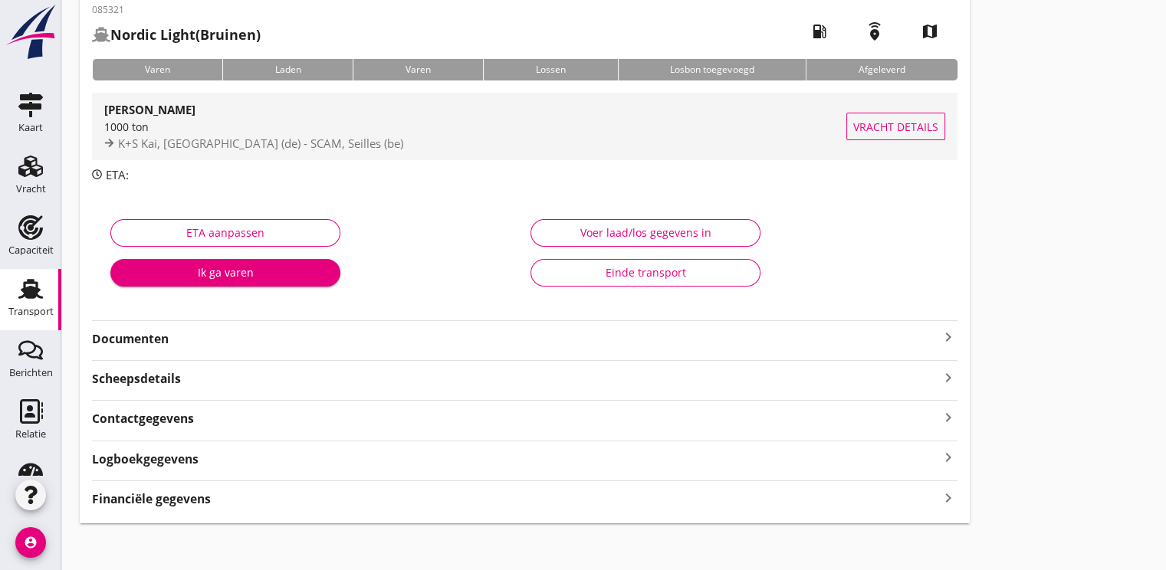
click at [172, 129] on div "1000 ton" at bounding box center [475, 127] width 742 height 16
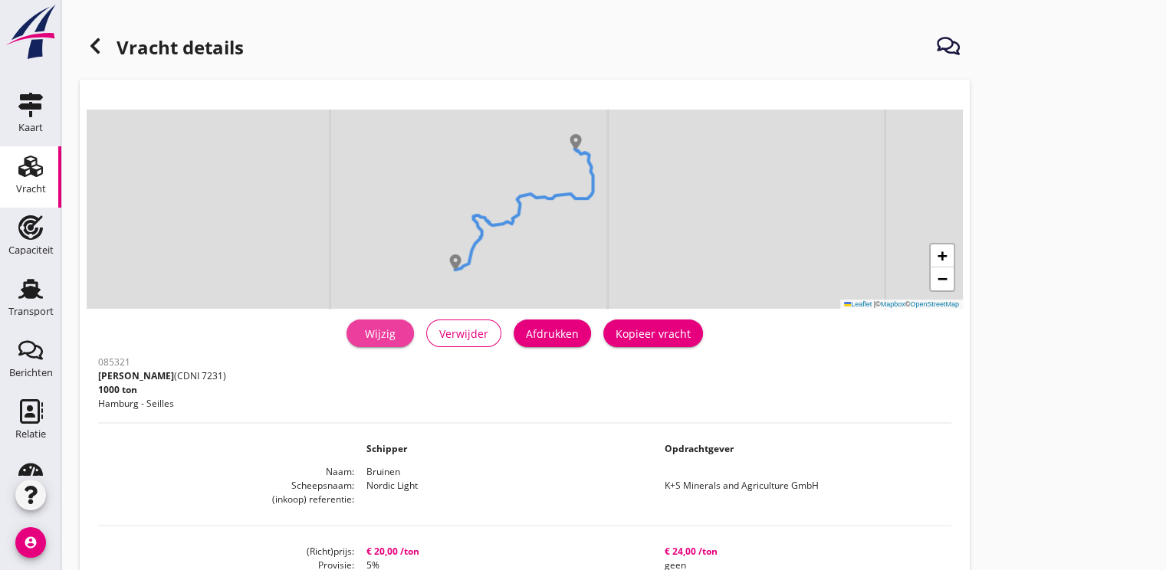
click at [381, 331] on div "Wijzig" at bounding box center [380, 334] width 43 height 16
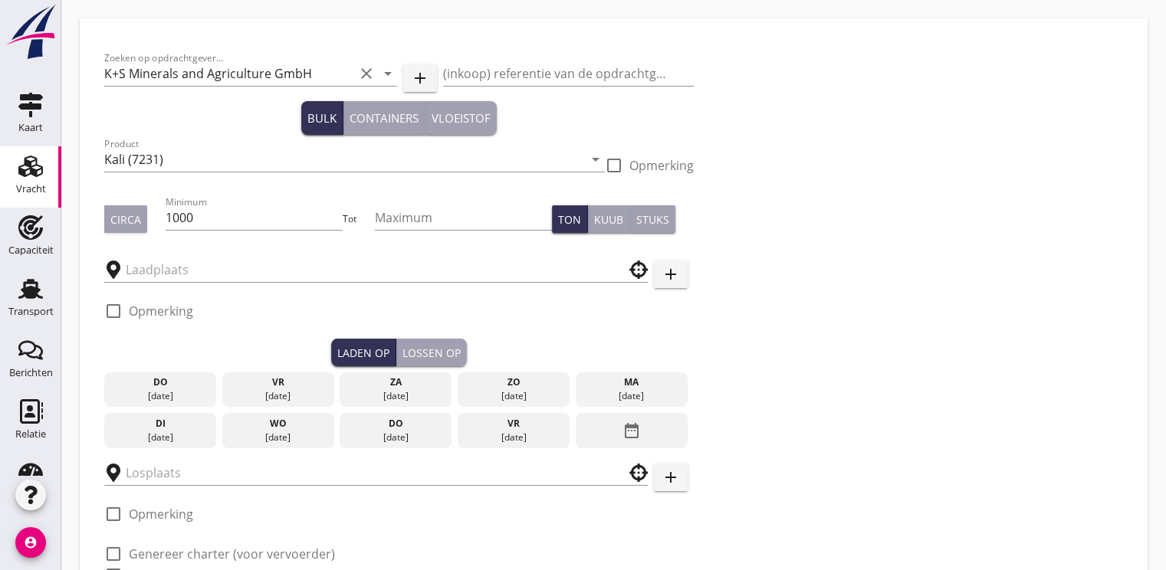
type input "K+S [PERSON_NAME]"
type input "SCAM"
checkbox input "true"
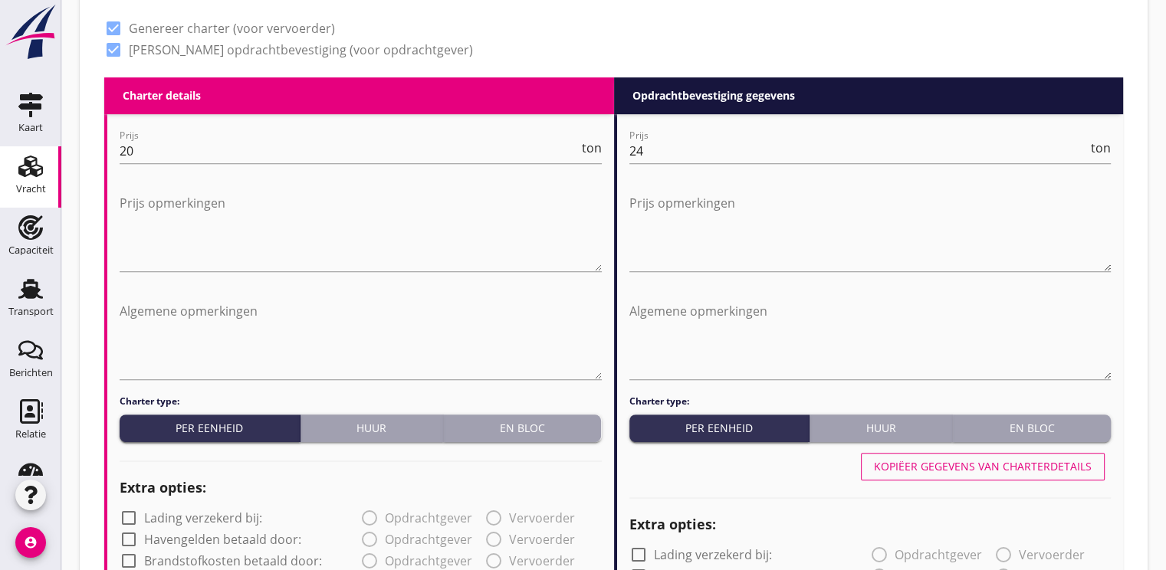
scroll to position [383, 0]
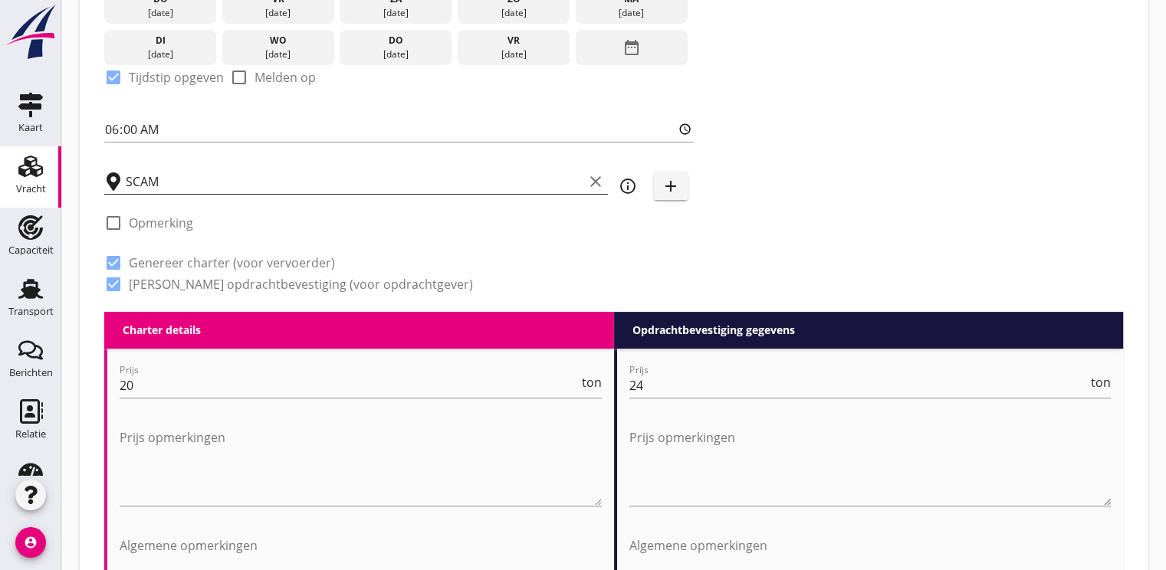
click at [177, 182] on input "SCAM" at bounding box center [355, 181] width 458 height 25
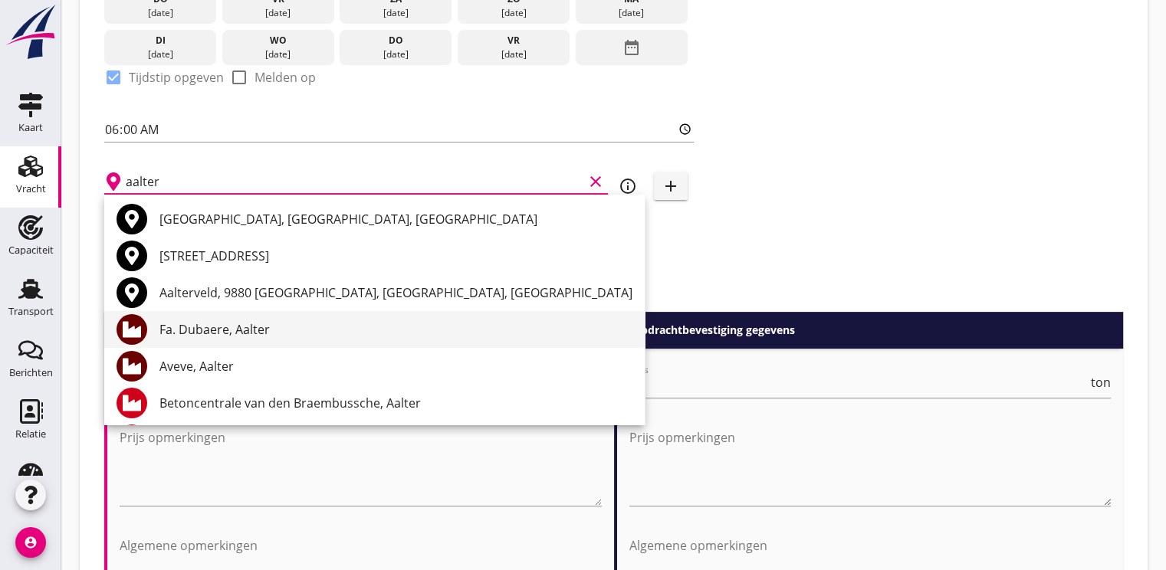
click at [245, 330] on div "Fa. Dubaere, Aalter" at bounding box center [395, 329] width 473 height 18
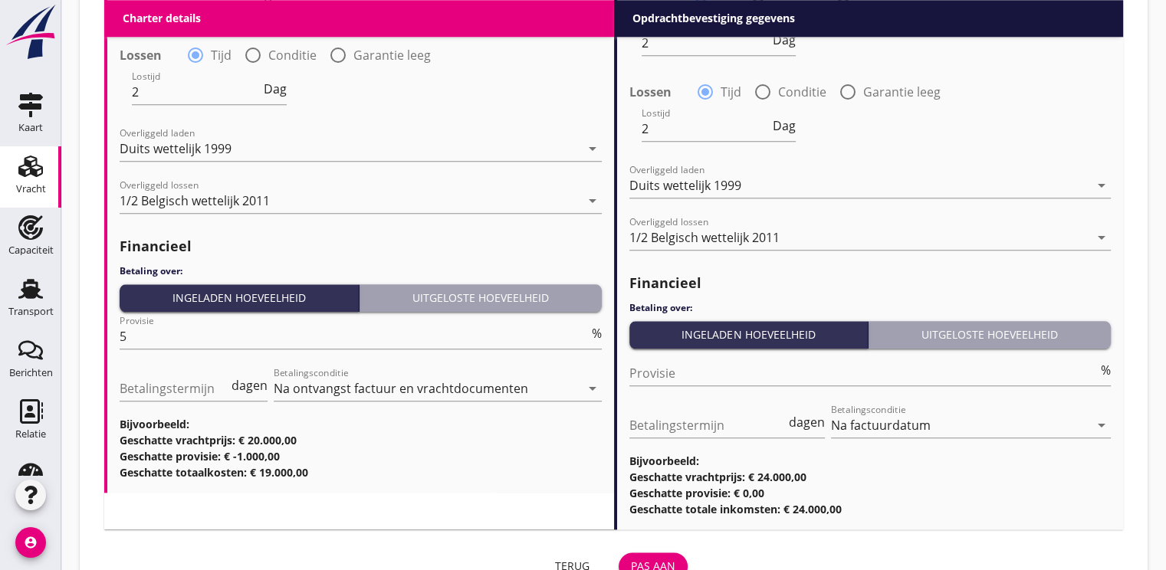
scroll to position [1739, 0]
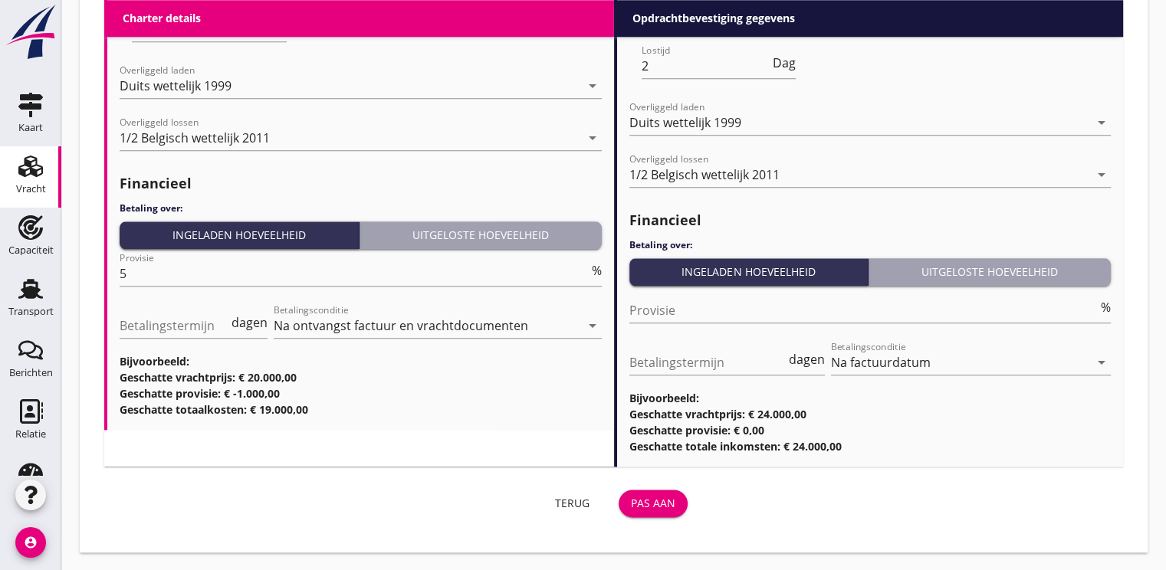
type input "Fa. Dubaere, Aalter"
click at [652, 503] on div "Pas aan" at bounding box center [653, 503] width 44 height 16
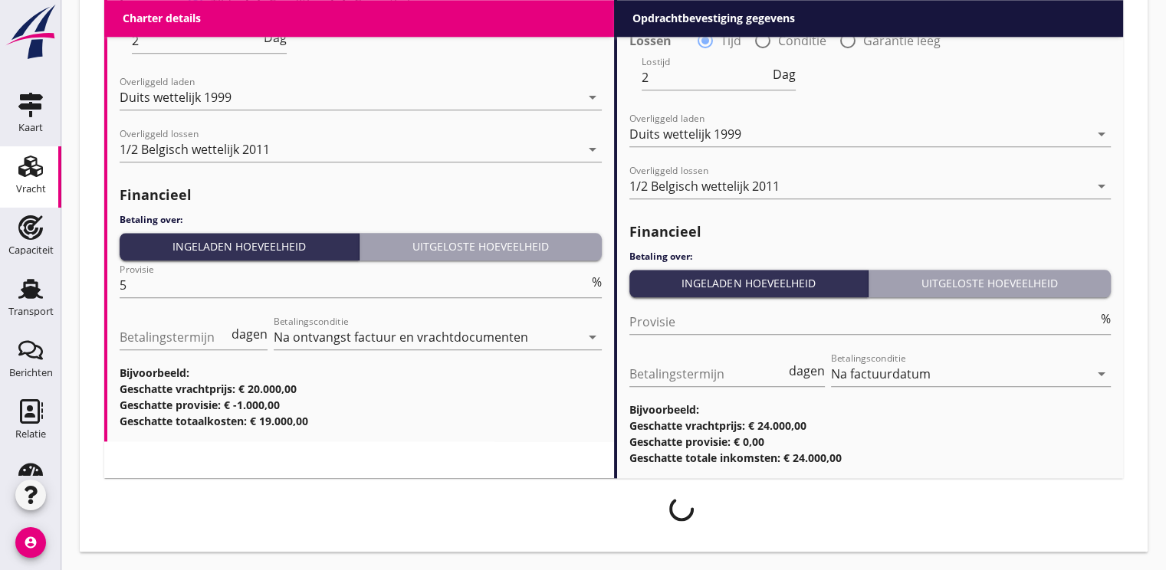
scroll to position [1727, 0]
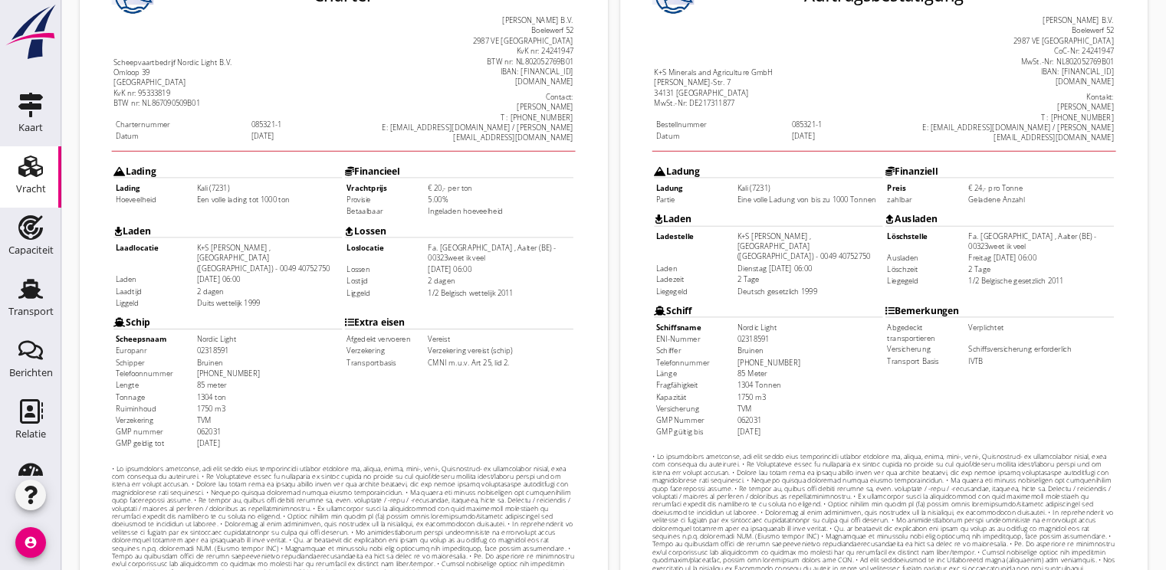
scroll to position [450, 0]
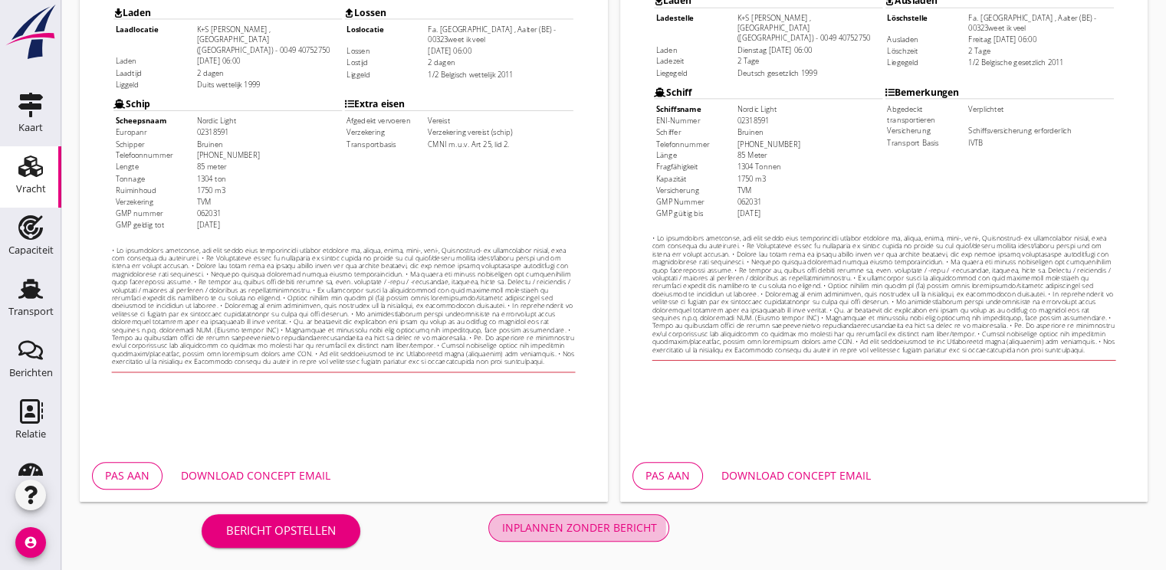
click at [558, 525] on div "Inplannen zonder bericht" at bounding box center [578, 528] width 155 height 16
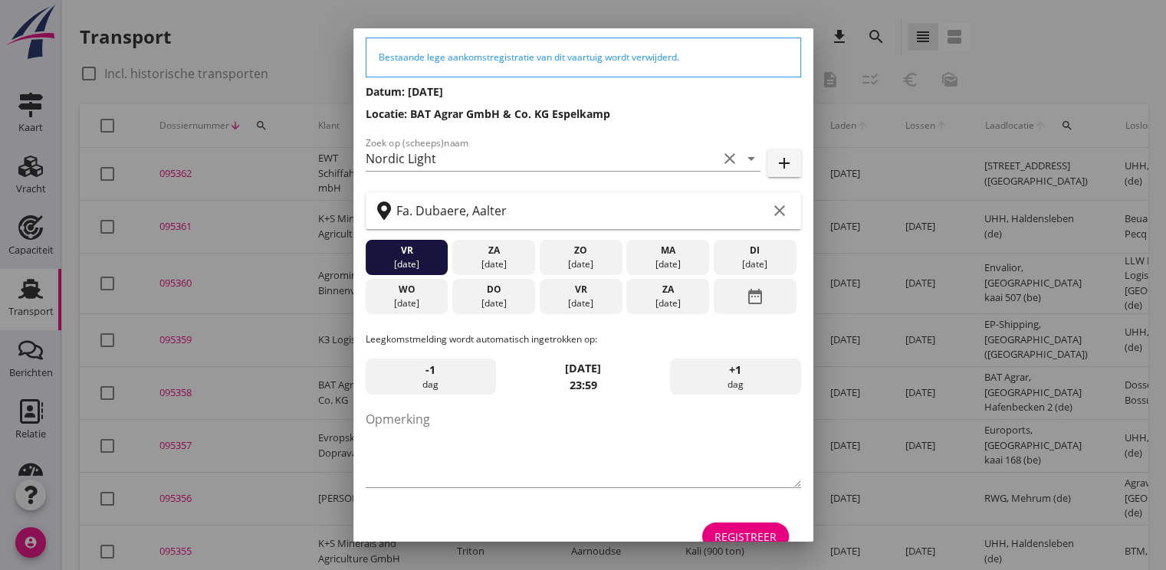
scroll to position [80, 0]
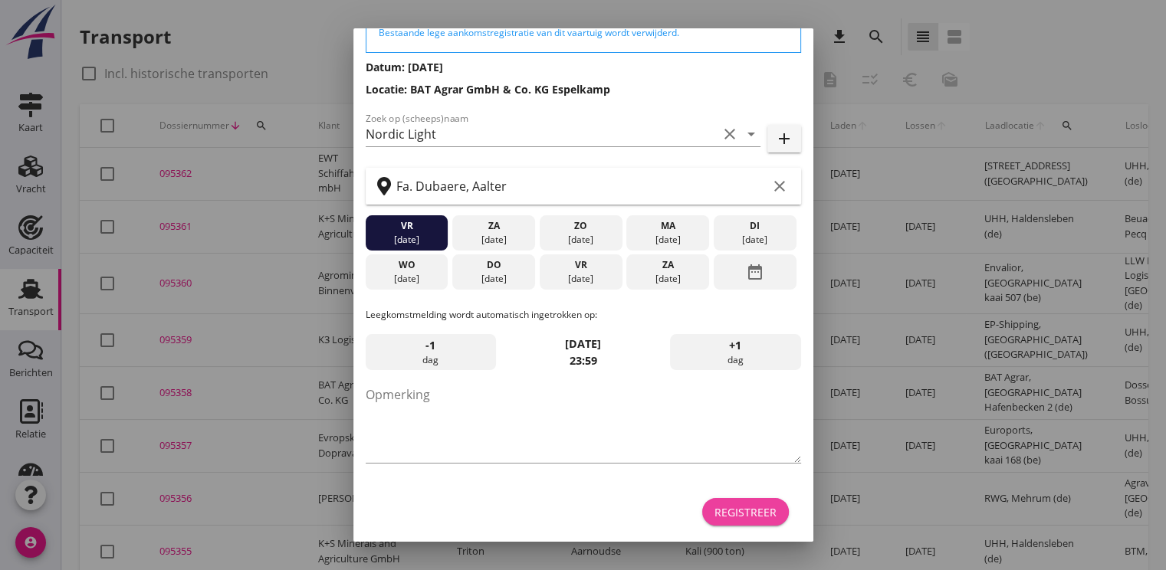
click at [733, 519] on button "Registreer" at bounding box center [745, 512] width 87 height 28
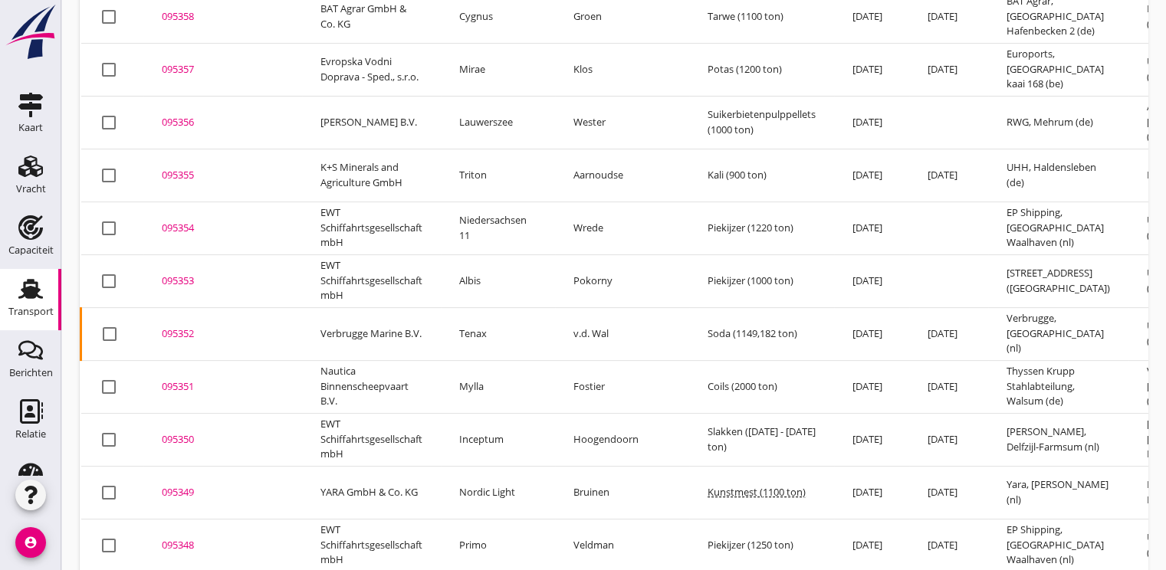
scroll to position [412, 0]
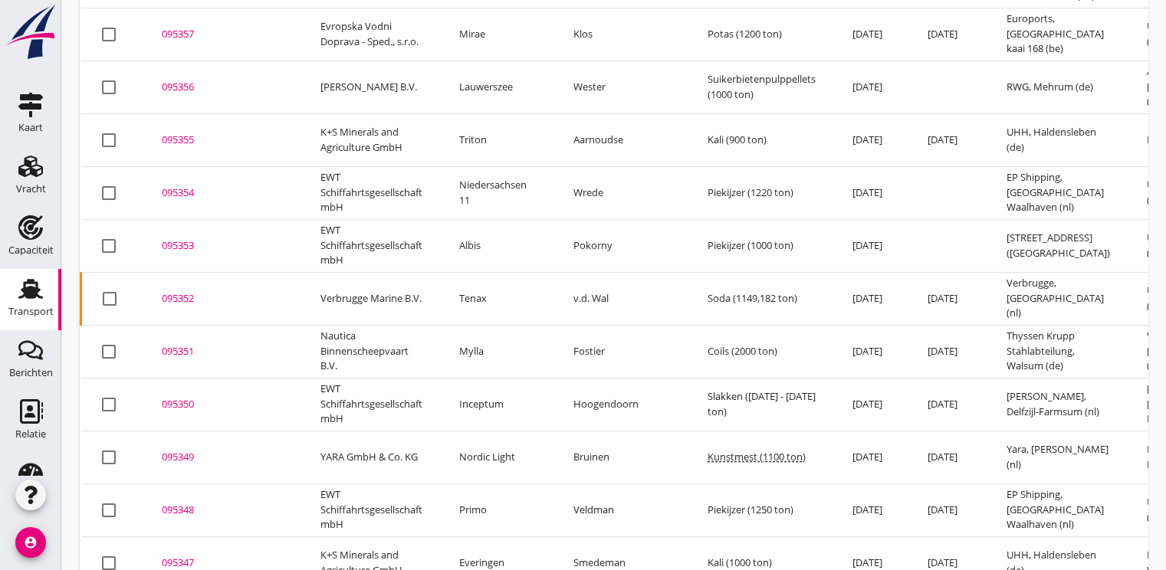
click at [166, 450] on div "095349" at bounding box center [223, 457] width 122 height 15
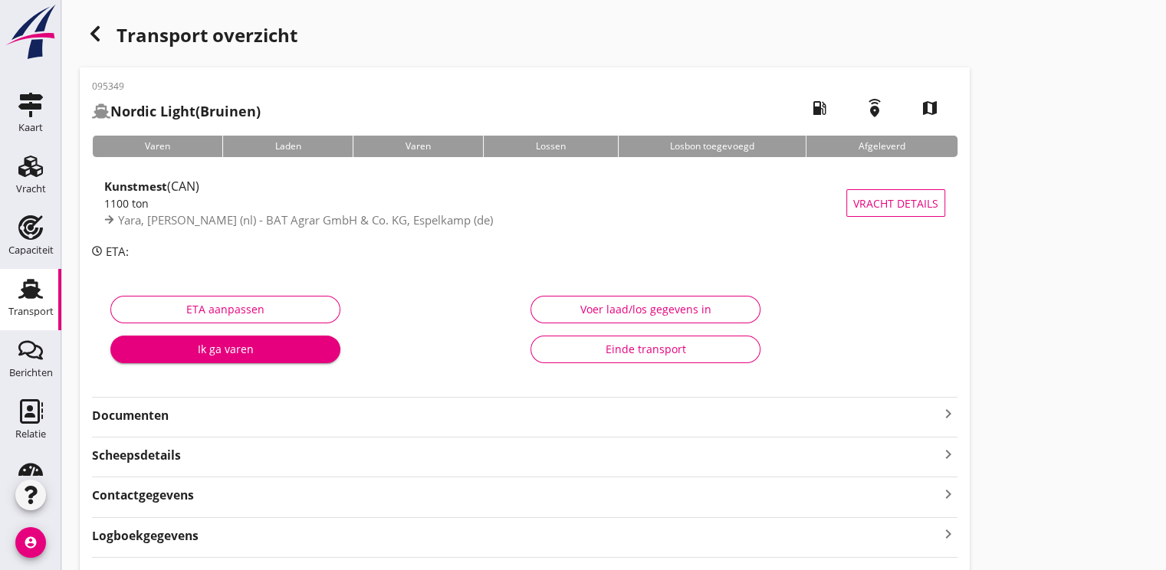
click at [98, 32] on icon "button" at bounding box center [95, 34] width 18 height 18
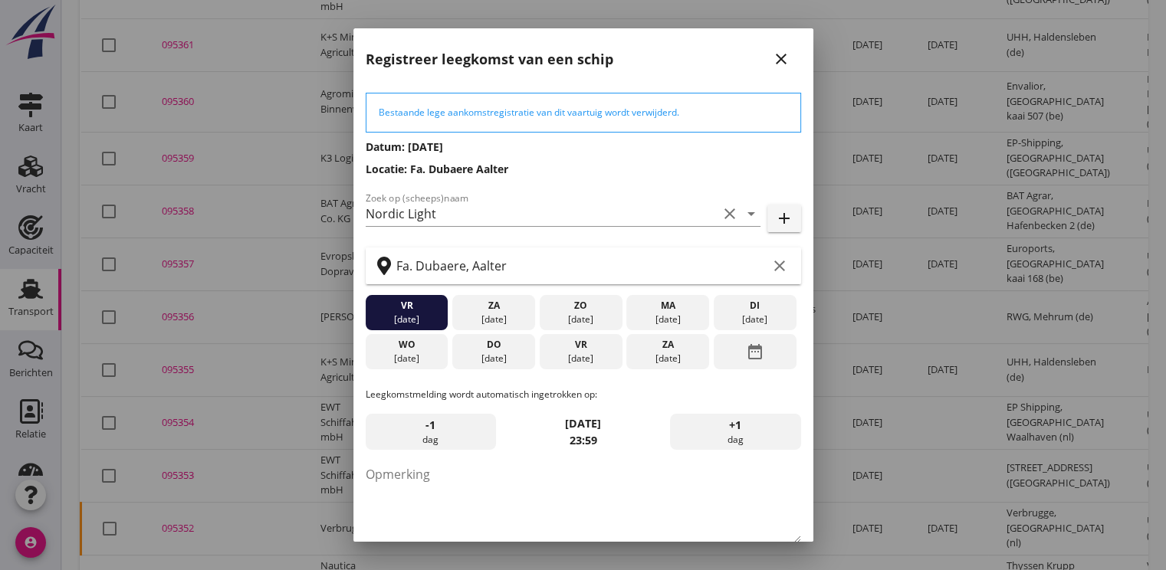
scroll to position [187, 0]
click at [772, 55] on icon "close" at bounding box center [781, 59] width 18 height 18
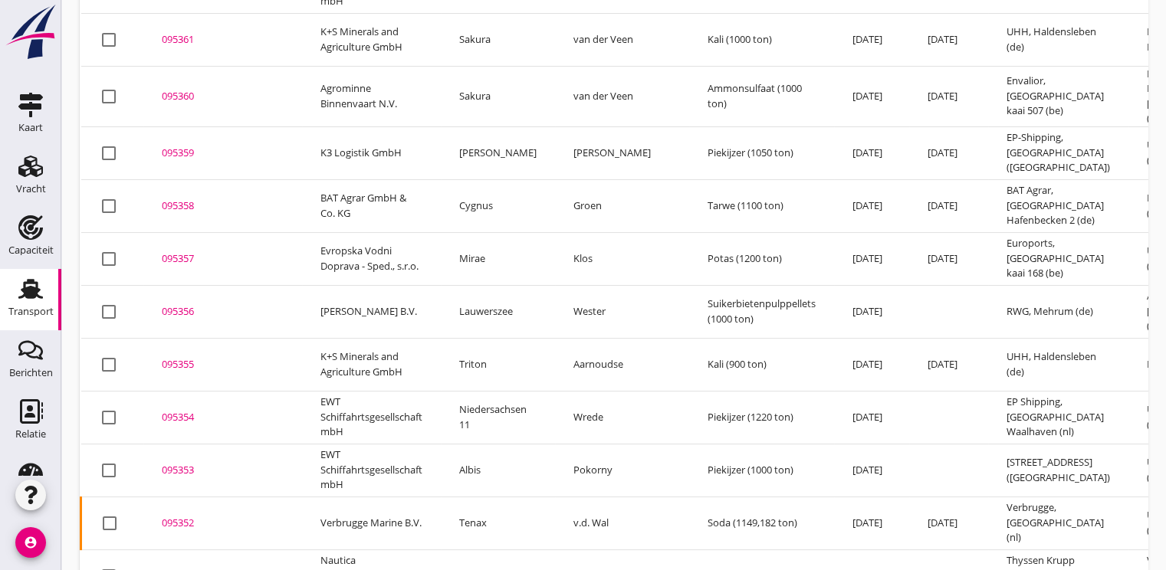
scroll to position [0, 0]
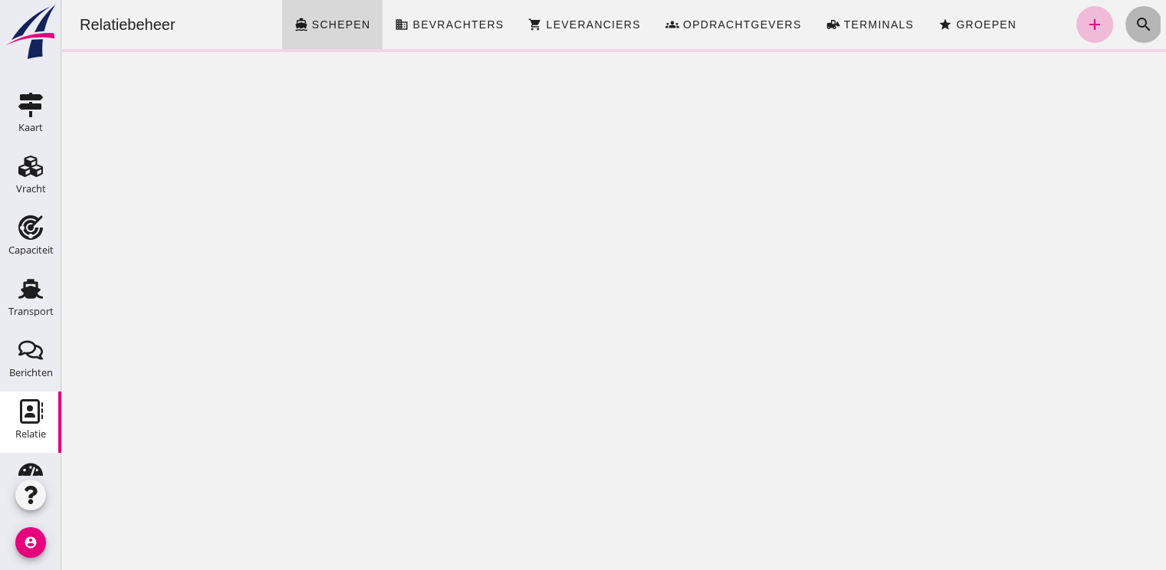
click at [1134, 30] on icon "search" at bounding box center [1143, 24] width 18 height 18
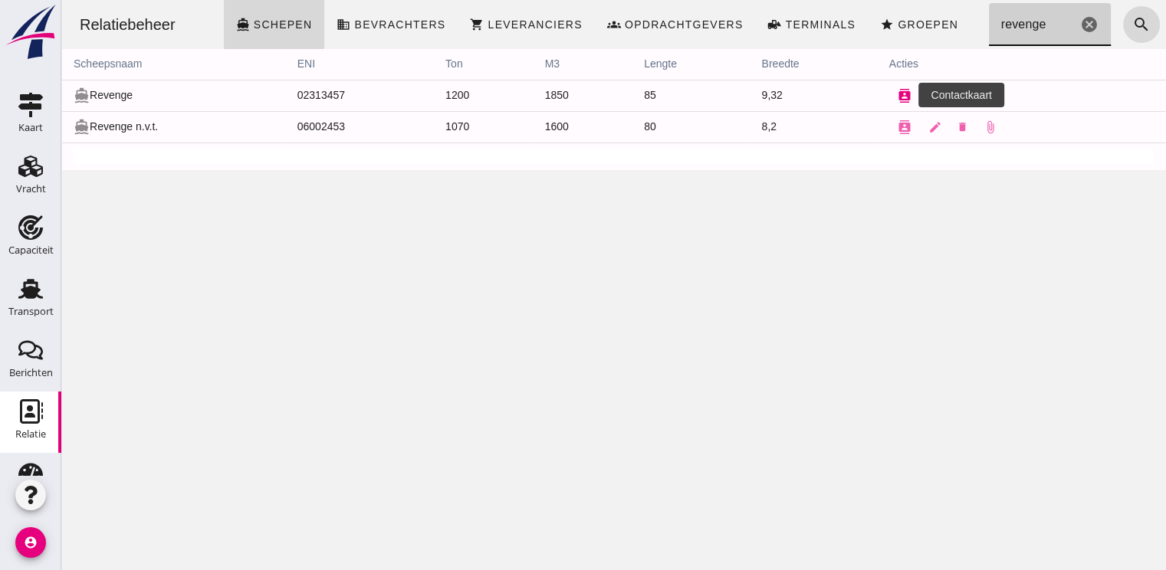
type input "revenge"
click at [898, 97] on icon "contacts" at bounding box center [905, 96] width 14 height 14
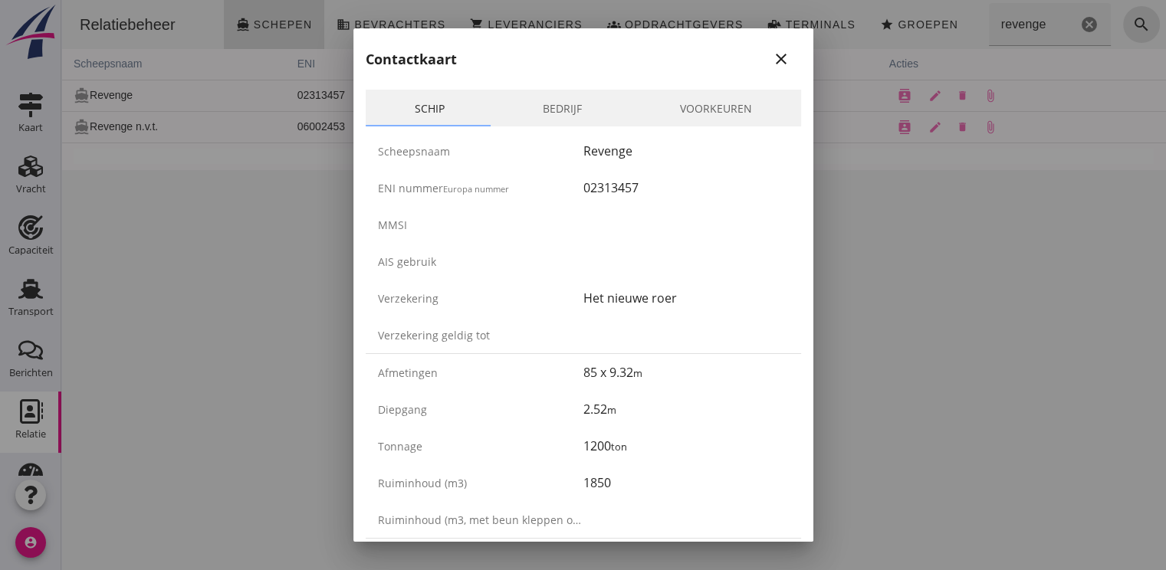
click at [555, 113] on link "Bedrijf" at bounding box center [562, 108] width 137 height 37
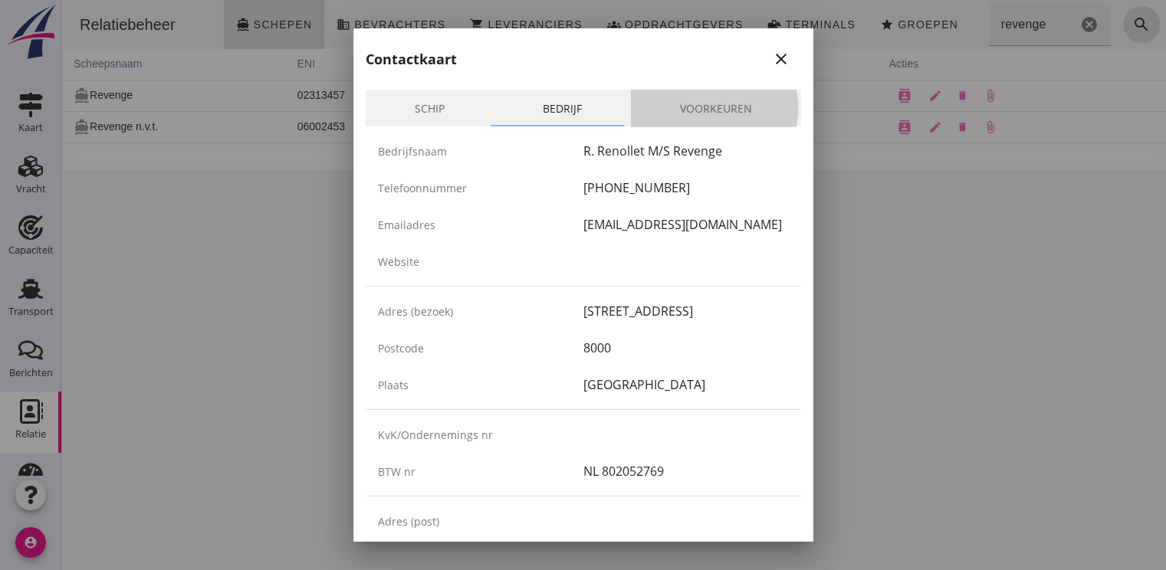
click at [728, 107] on link "Voorkeuren" at bounding box center [716, 108] width 170 height 37
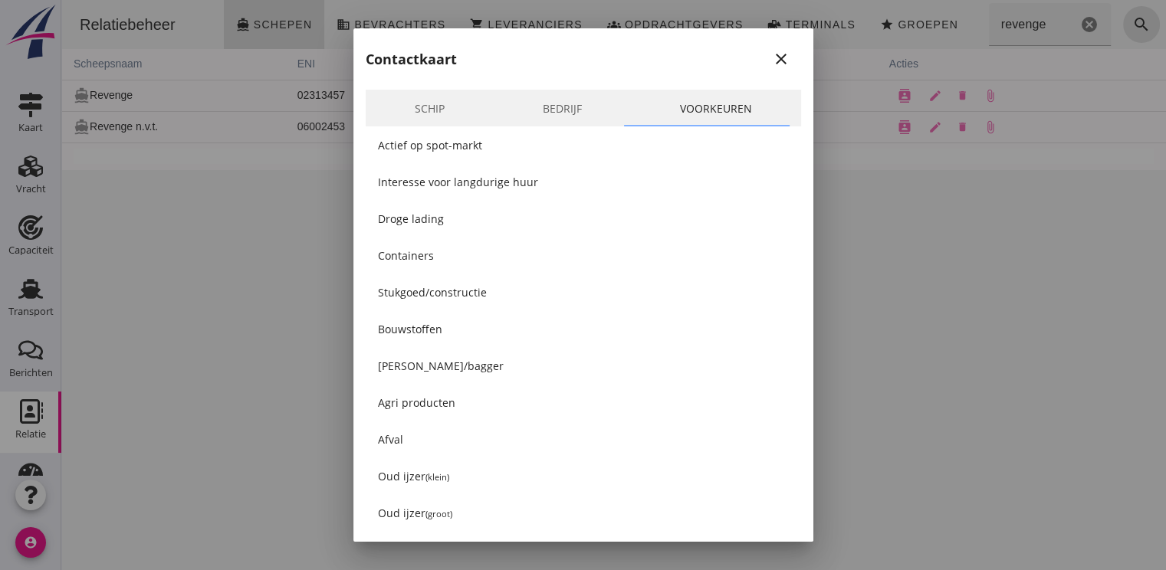
click at [772, 58] on icon "close" at bounding box center [781, 59] width 18 height 18
